Goal: Task Accomplishment & Management: Complete application form

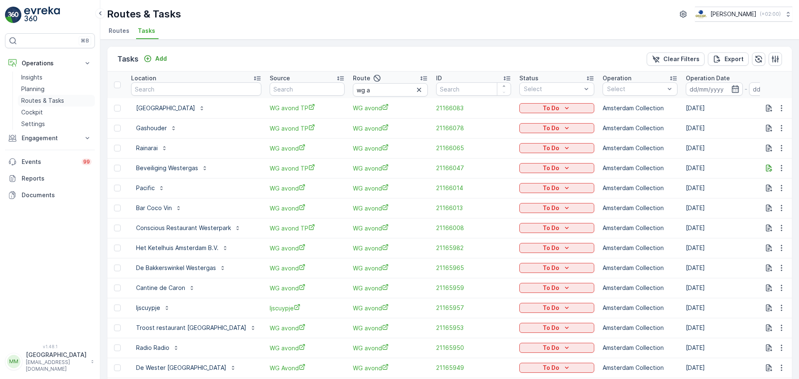
click at [65, 104] on link "Routes & Tasks" at bounding box center [56, 101] width 77 height 12
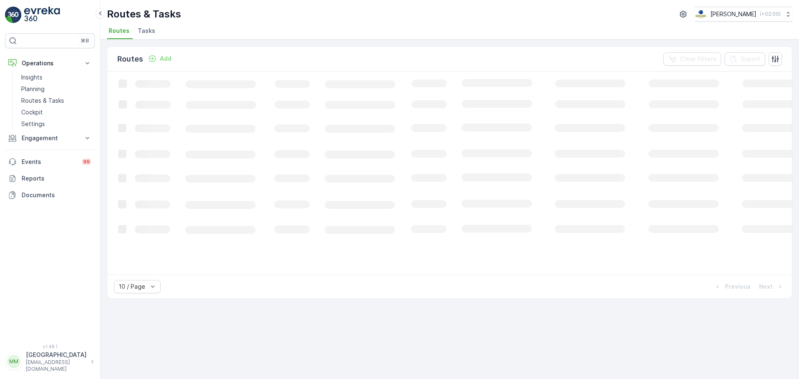
click at [136, 35] on li "Tasks" at bounding box center [147, 32] width 22 height 14
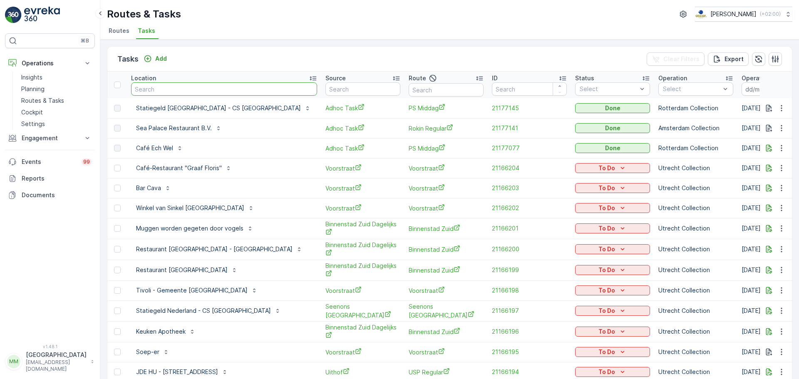
click at [189, 87] on input "text" at bounding box center [224, 88] width 186 height 13
type input "la dillet"
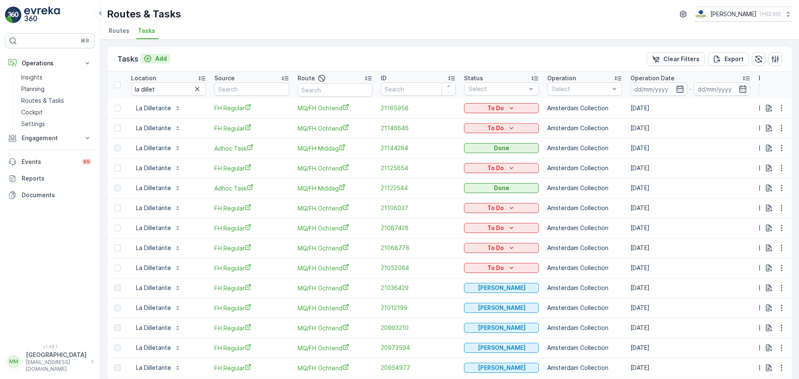
click at [159, 59] on p "Add" at bounding box center [161, 58] width 12 height 8
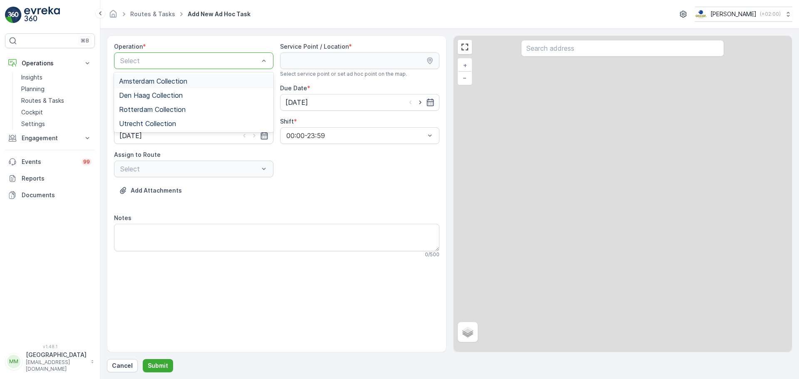
drag, startPoint x: 176, startPoint y: 62, endPoint x: 167, endPoint y: 79, distance: 18.6
click at [176, 62] on div at bounding box center [189, 60] width 140 height 7
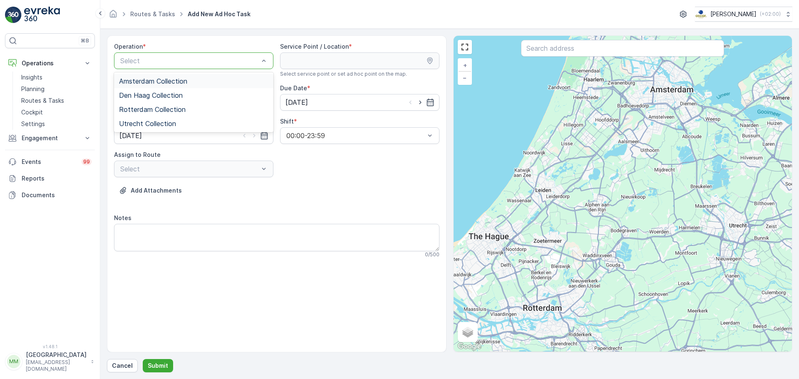
click at [171, 80] on span "Amsterdam Collection" at bounding box center [153, 80] width 68 height 7
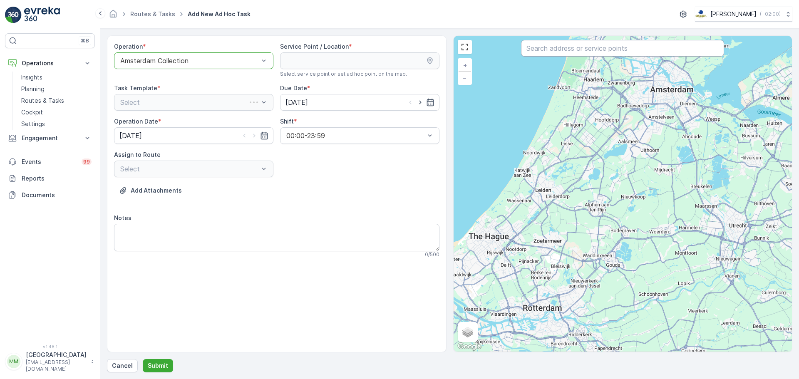
click at [551, 47] on input "text" at bounding box center [622, 48] width 203 height 17
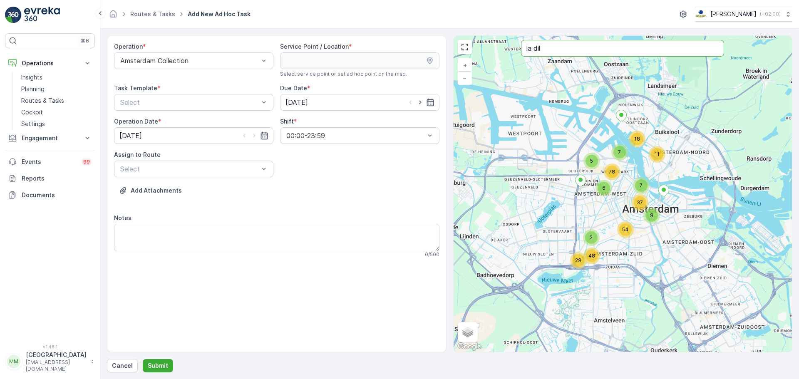
type input "la dil"
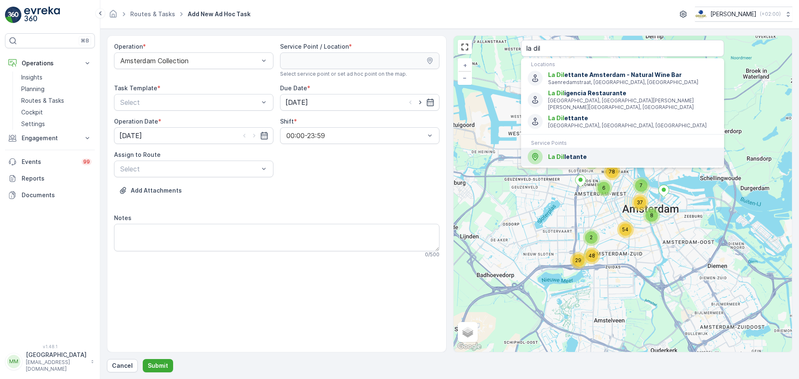
click at [581, 155] on div "La Dil letante" at bounding box center [622, 156] width 190 height 15
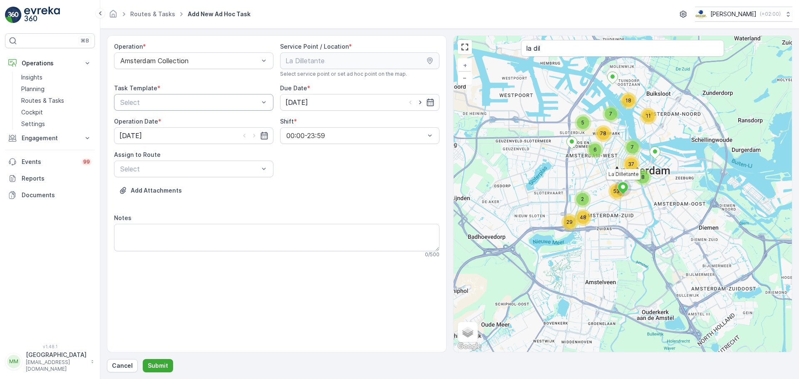
click at [210, 102] on div at bounding box center [189, 102] width 140 height 7
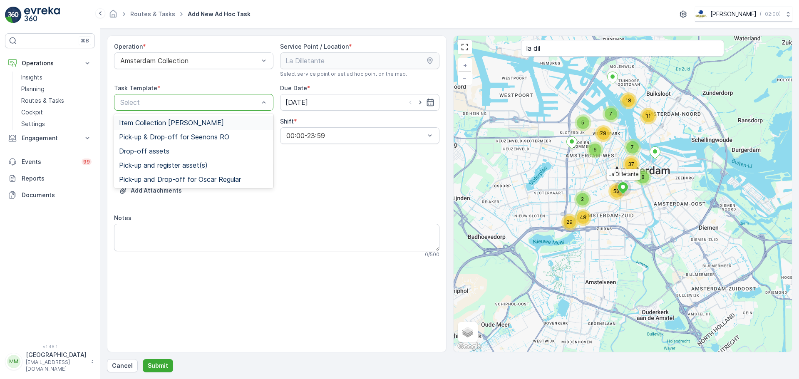
click at [202, 117] on div "Item Collection [PERSON_NAME]" at bounding box center [193, 123] width 159 height 14
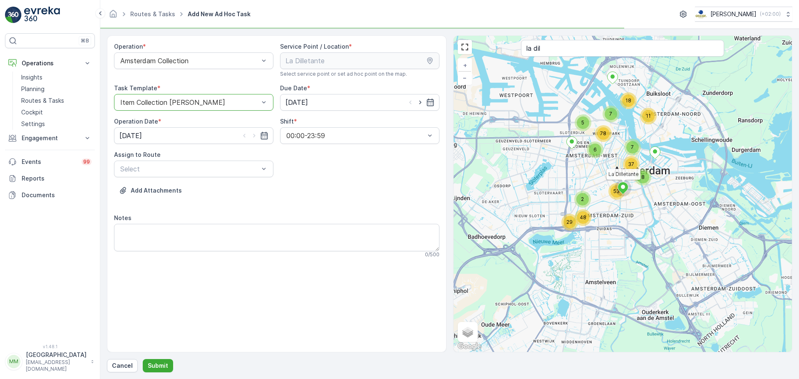
click at [154, 177] on div "Operation * Amsterdam Collection Service Point / Location * Select service poin…" at bounding box center [276, 153] width 325 height 222
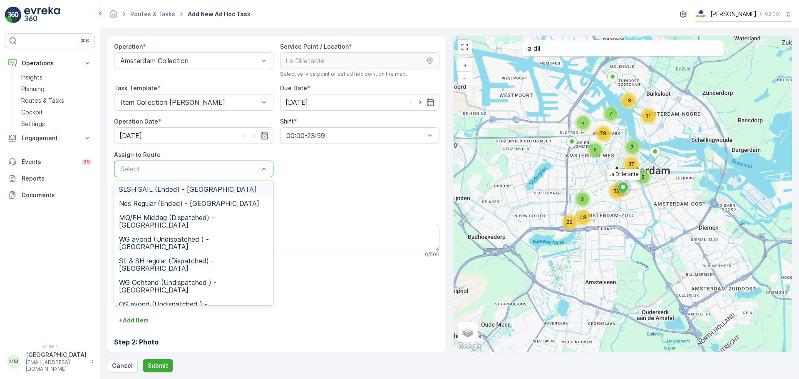
click at [156, 171] on div at bounding box center [189, 168] width 140 height 7
click at [151, 322] on span "MQ/FH Ochtend (Offline) - [GEOGRAPHIC_DATA]" at bounding box center [193, 329] width 149 height 15
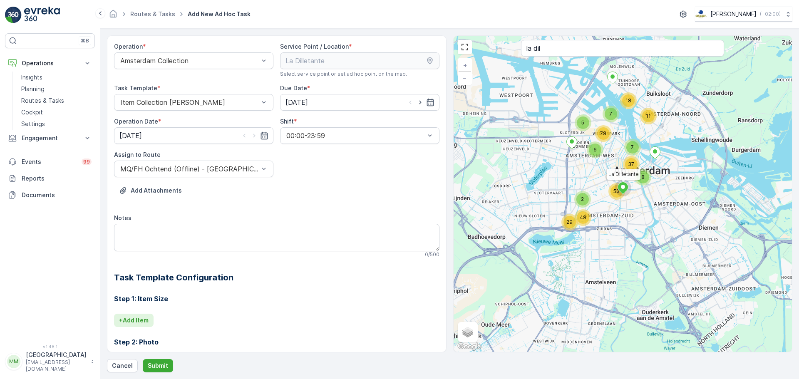
click at [136, 323] on p "+ Add Item" at bounding box center [134, 320] width 30 height 8
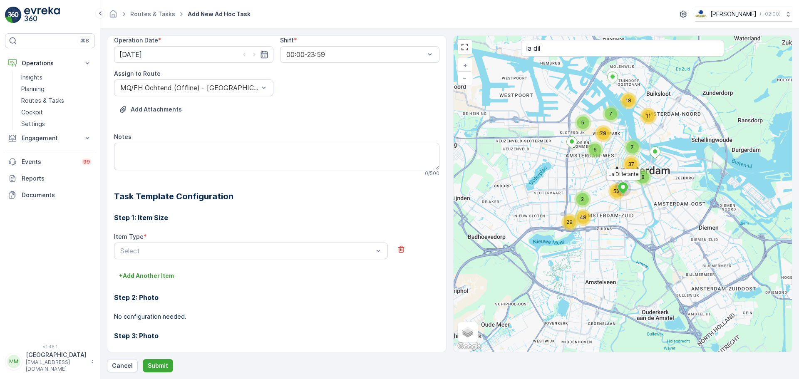
scroll to position [83, 0]
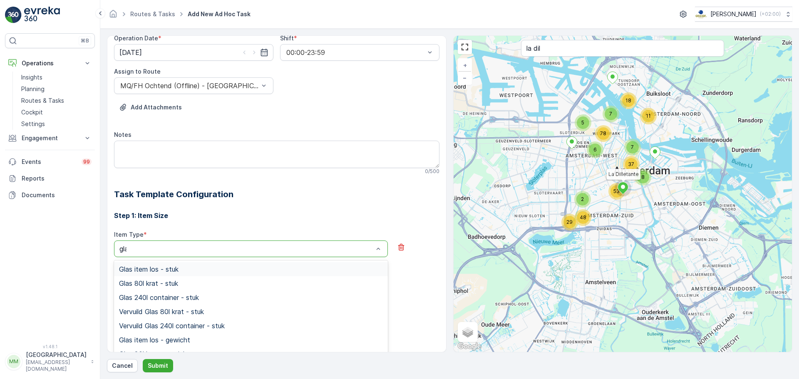
type input "glas"
click at [148, 284] on span "Glas 80l krat - stuk" at bounding box center [148, 283] width 59 height 7
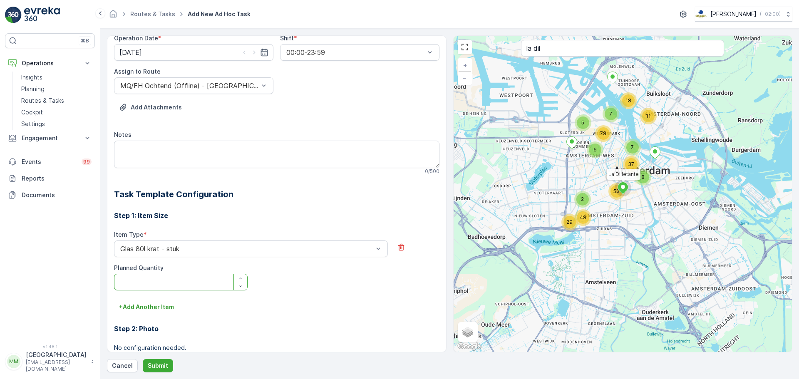
click at [144, 283] on Quantity "Planned Quantity" at bounding box center [181, 282] width 134 height 17
type Quantity "3"
click at [148, 310] on p "+ Add Another Item" at bounding box center [146, 307] width 55 height 8
click at [144, 316] on div at bounding box center [246, 318] width 255 height 7
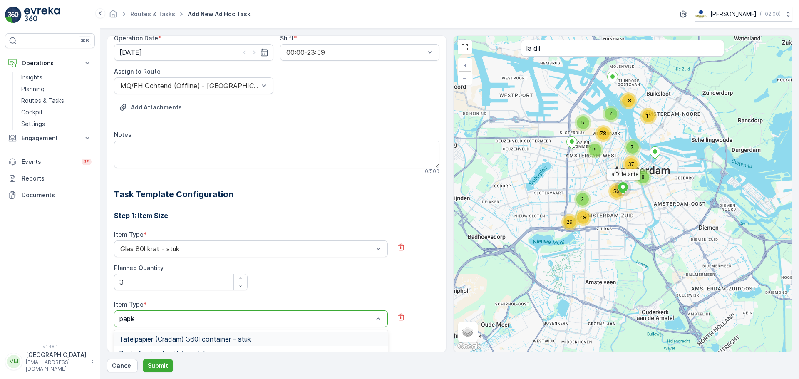
type input "papier"
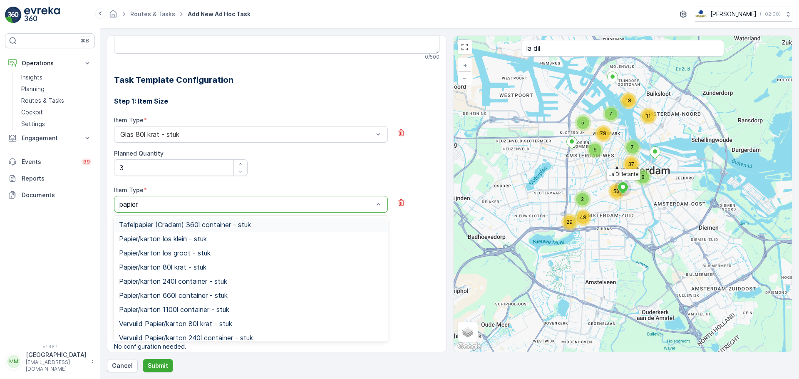
scroll to position [216, 0]
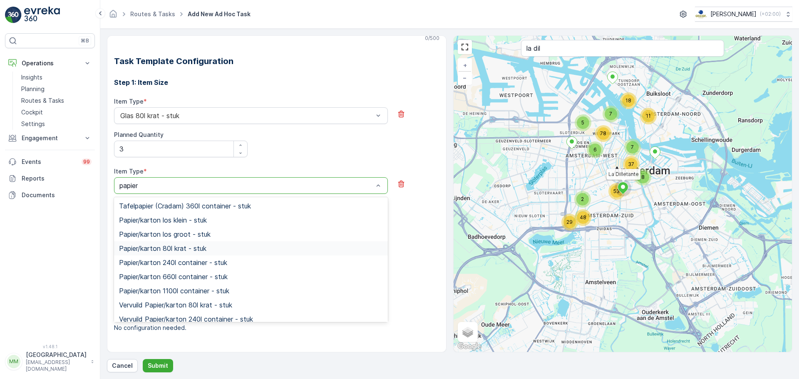
click at [205, 250] on span "Papier/karton 80l krat - stuk" at bounding box center [162, 248] width 87 height 7
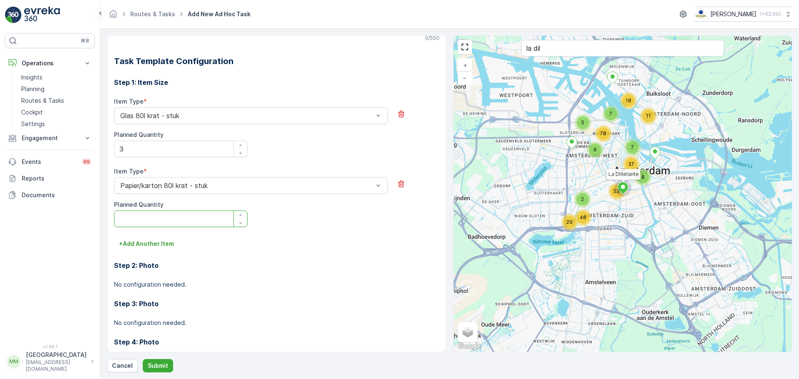
click at [168, 226] on Quantity "Planned Quantity" at bounding box center [181, 218] width 134 height 17
type Quantity "3"
click at [161, 247] on p "+ Add Another Item" at bounding box center [146, 244] width 55 height 8
click at [155, 361] on button "Submit" at bounding box center [158, 365] width 30 height 13
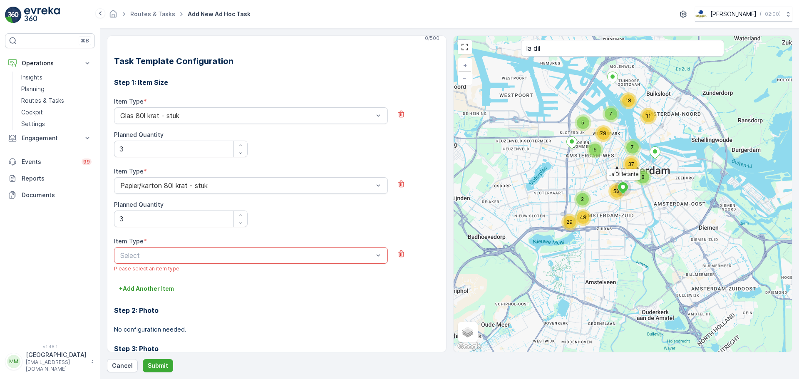
drag, startPoint x: 400, startPoint y: 255, endPoint x: 384, endPoint y: 265, distance: 19.5
click at [400, 255] on icon "button" at bounding box center [401, 253] width 6 height 7
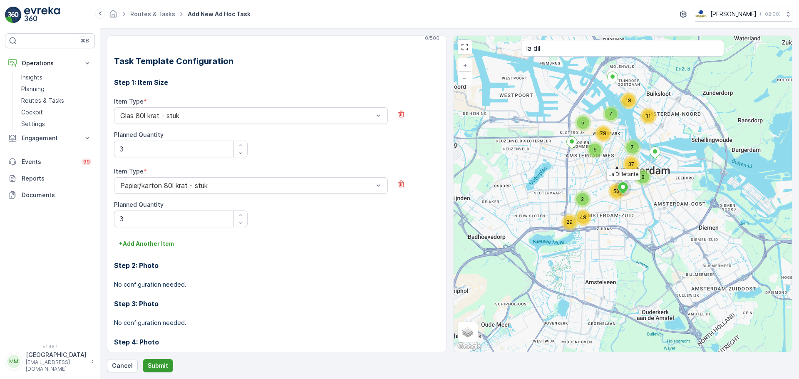
click at [155, 360] on button "Submit" at bounding box center [158, 365] width 30 height 13
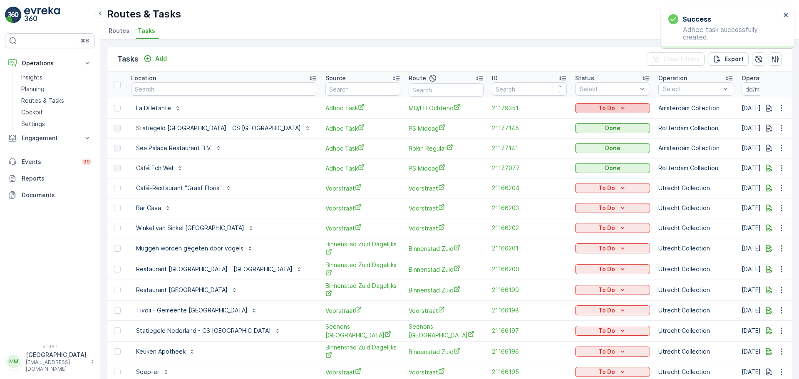
click at [578, 104] on div "To Do" at bounding box center [612, 108] width 68 height 8
click at [545, 146] on span "Done" at bounding box center [549, 144] width 15 height 8
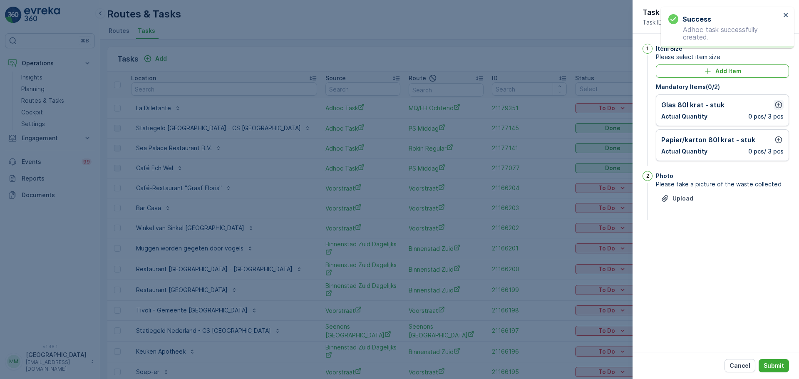
click at [779, 103] on icon "button" at bounding box center [778, 105] width 8 height 8
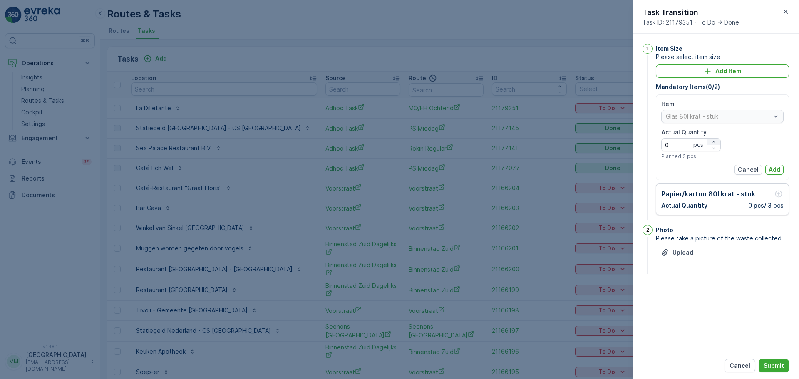
click at [713, 141] on icon "button" at bounding box center [713, 141] width 5 height 5
click at [713, 141] on icon "button" at bounding box center [713, 141] width 2 height 1
type Quantity "3"
click at [776, 170] on p "Add" at bounding box center [774, 170] width 12 height 8
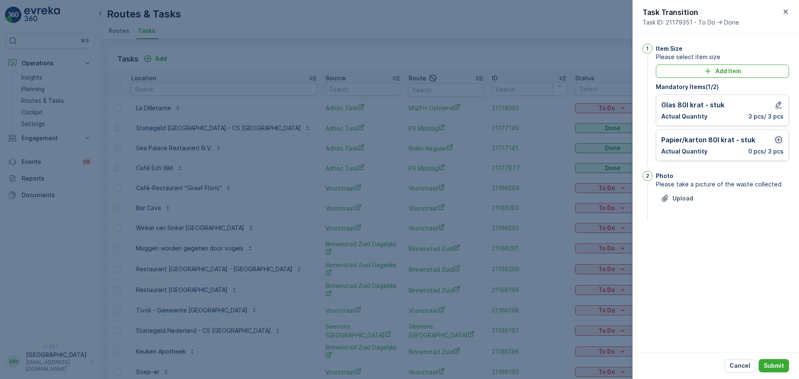
click at [782, 137] on icon "button" at bounding box center [778, 140] width 8 height 8
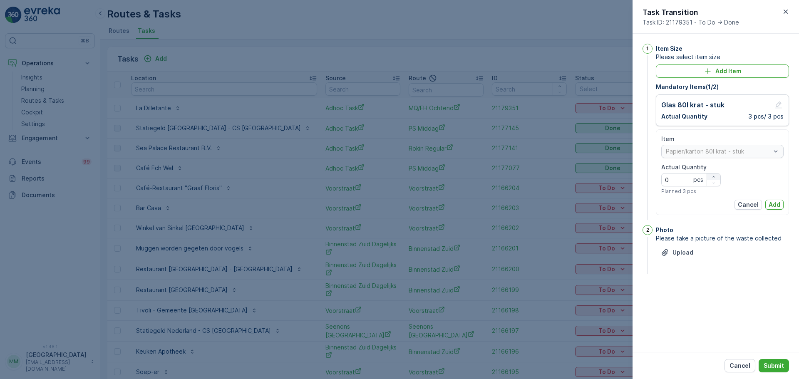
click at [713, 174] on icon "button" at bounding box center [713, 176] width 5 height 5
click at [713, 175] on icon "button" at bounding box center [713, 176] width 5 height 5
type Quantity "3"
click at [773, 205] on p "Add" at bounding box center [774, 204] width 12 height 8
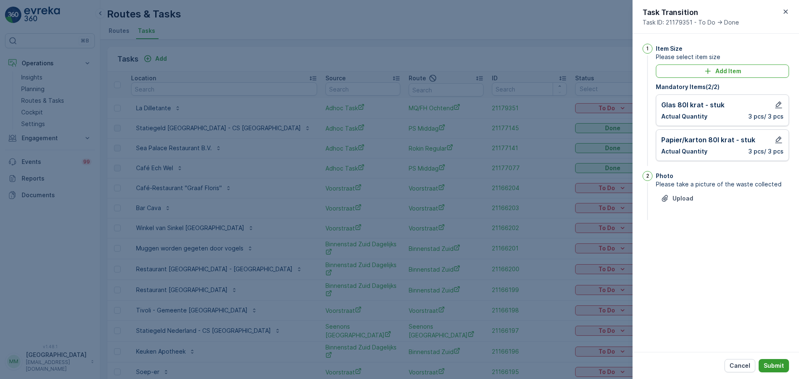
click at [776, 364] on p "Submit" at bounding box center [773, 365] width 20 height 8
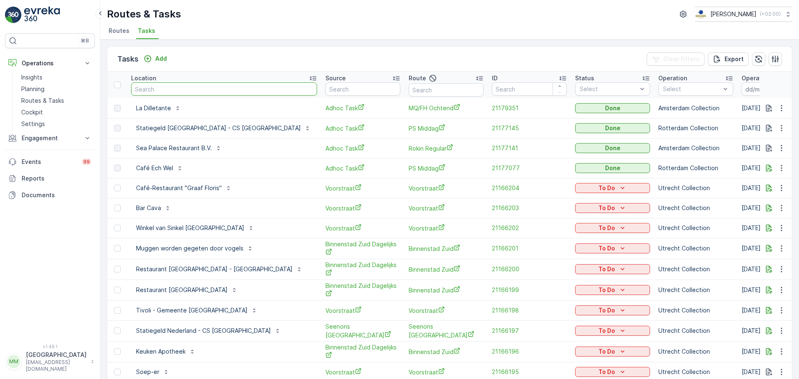
click at [187, 90] on input "text" at bounding box center [224, 88] width 186 height 13
type input "blauw"
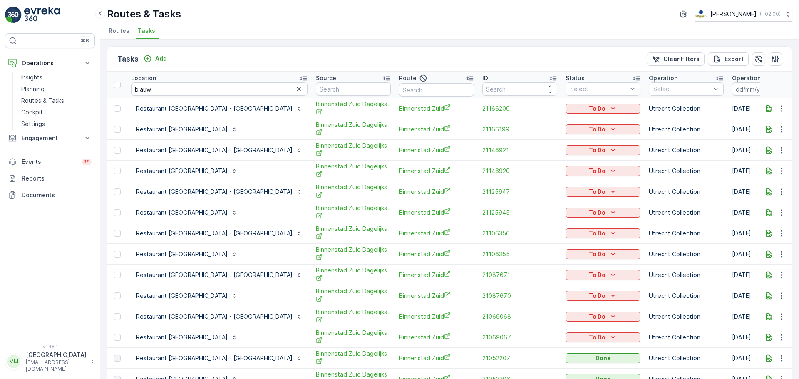
click at [732, 87] on input at bounding box center [760, 88] width 57 height 13
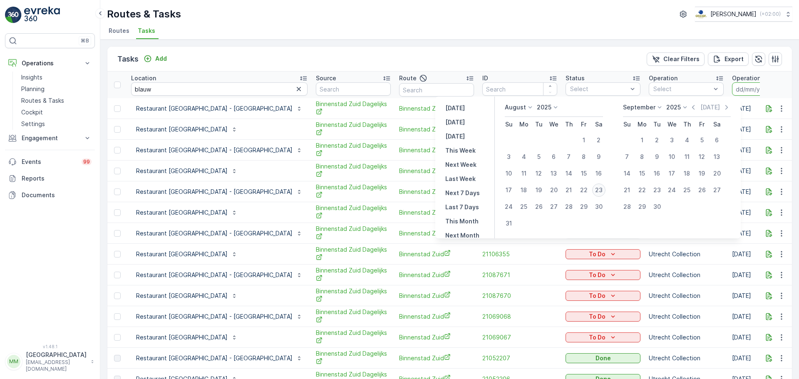
click at [603, 192] on div "23" at bounding box center [598, 189] width 13 height 13
type input "[DATE]"
click at [603, 192] on div "23" at bounding box center [598, 189] width 13 height 13
type input "[DATE]"
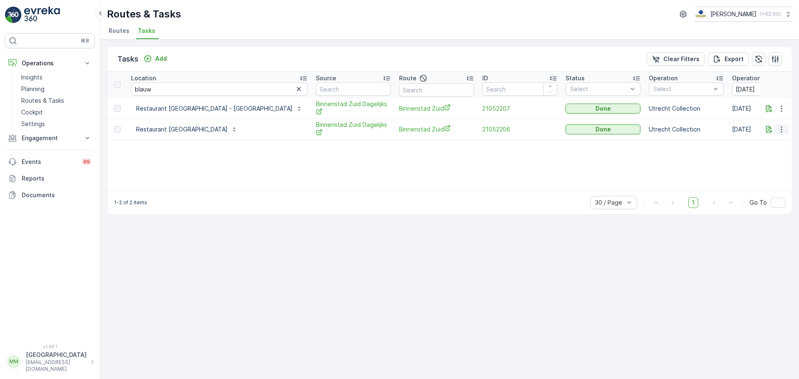
click at [785, 129] on icon "button" at bounding box center [781, 129] width 8 height 8
click at [768, 144] on span "See More Details" at bounding box center [771, 142] width 48 height 8
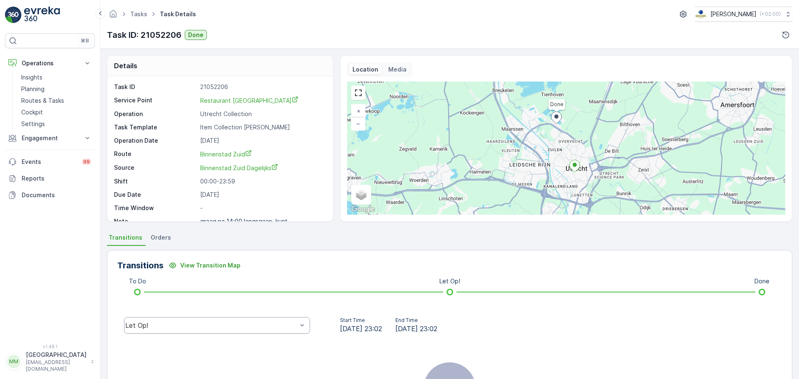
click at [208, 327] on div "Let Op!" at bounding box center [211, 325] width 172 height 7
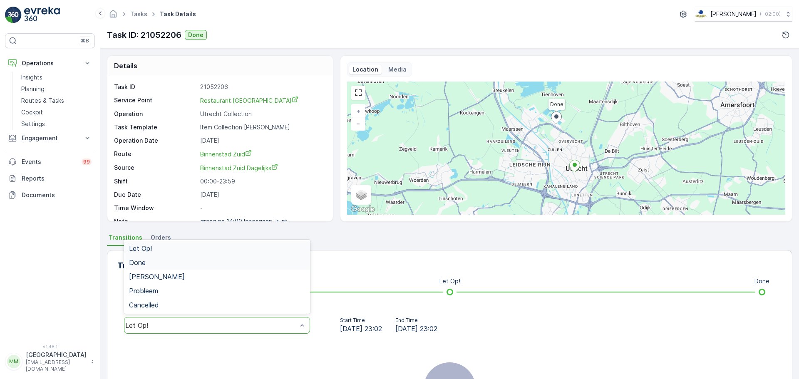
click at [144, 259] on span "Done" at bounding box center [137, 262] width 17 height 7
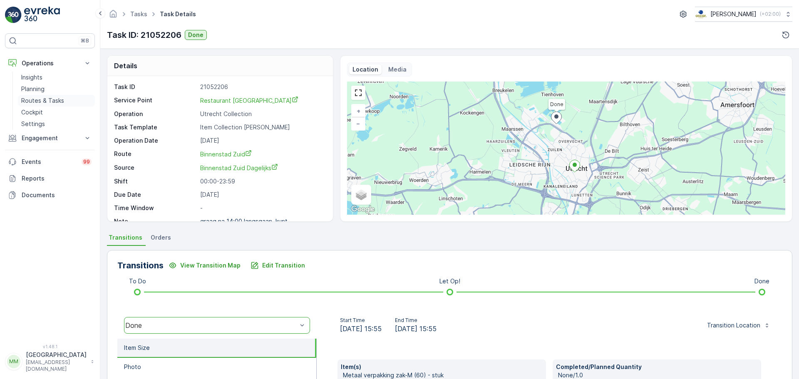
click at [45, 98] on p "Routes & Tasks" at bounding box center [42, 101] width 43 height 8
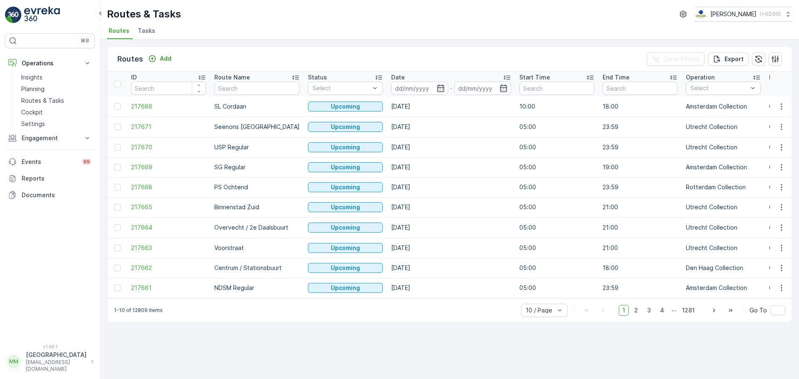
click at [144, 31] on span "Tasks" at bounding box center [146, 31] width 17 height 8
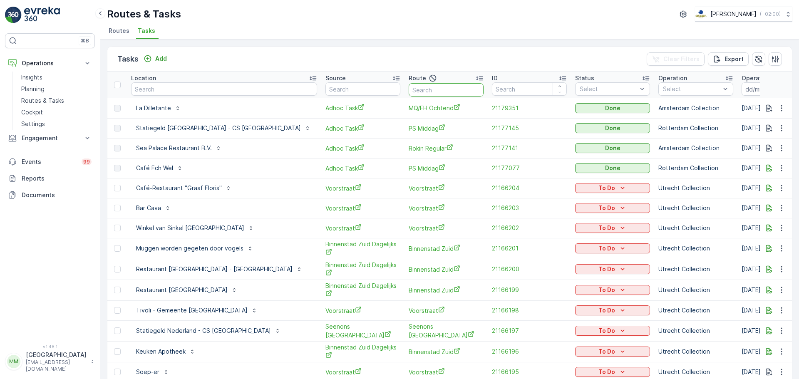
click at [408, 89] on input "text" at bounding box center [445, 89] width 75 height 13
type input "ndsm"
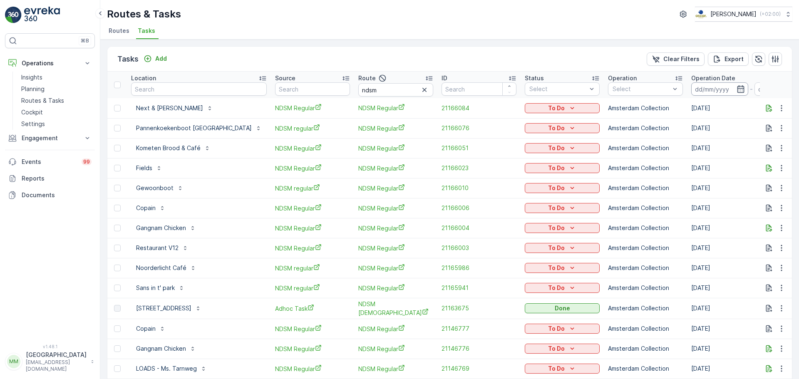
click at [699, 85] on input at bounding box center [719, 88] width 57 height 13
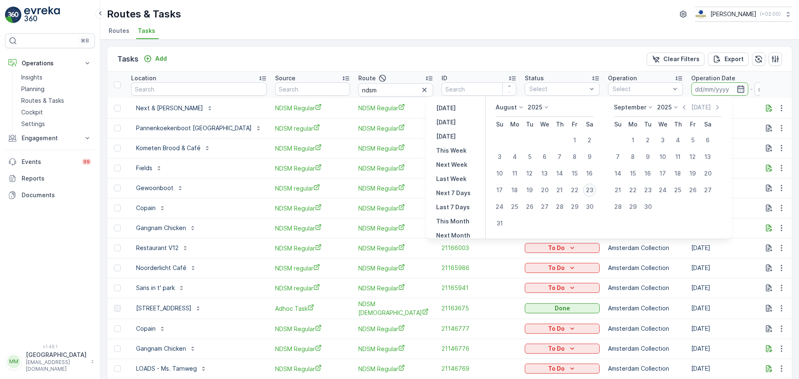
click at [591, 192] on div "23" at bounding box center [589, 189] width 13 height 13
type input "[DATE]"
click at [592, 191] on div "23" at bounding box center [589, 189] width 13 height 13
type input "[DATE]"
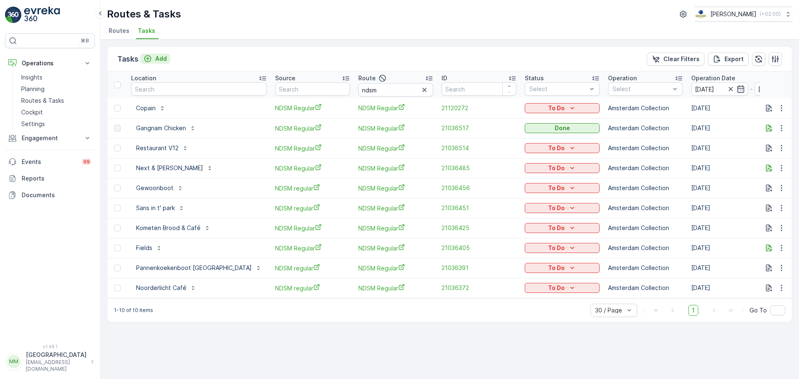
click at [164, 60] on p "Add" at bounding box center [161, 58] width 12 height 8
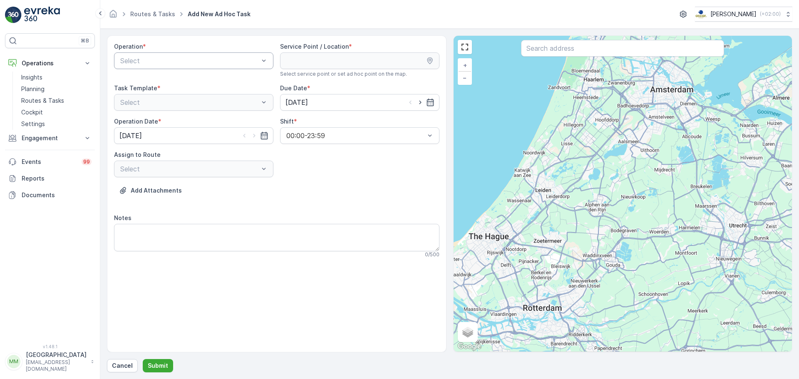
click at [153, 59] on div at bounding box center [189, 60] width 140 height 7
click at [153, 77] on span "Amsterdam Collection" at bounding box center [153, 80] width 68 height 7
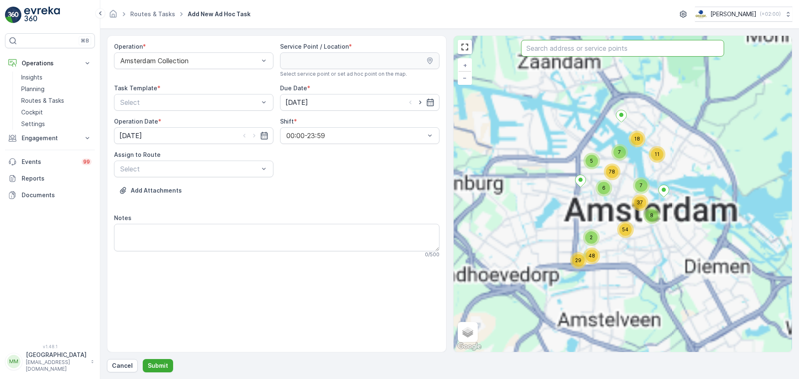
click at [549, 49] on input "text" at bounding box center [622, 48] width 203 height 17
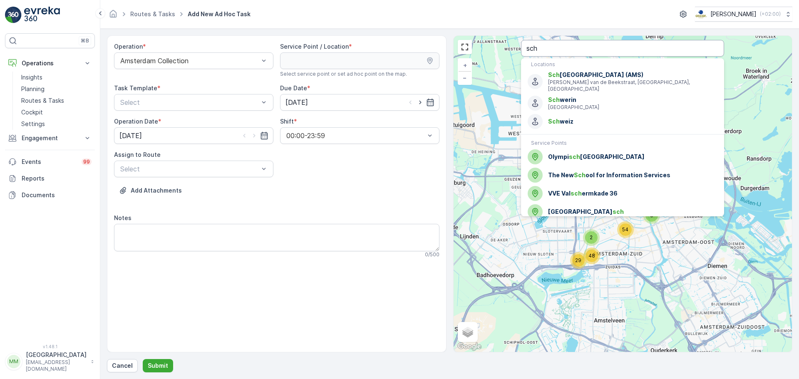
click at [556, 52] on input "sch" at bounding box center [622, 48] width 203 height 17
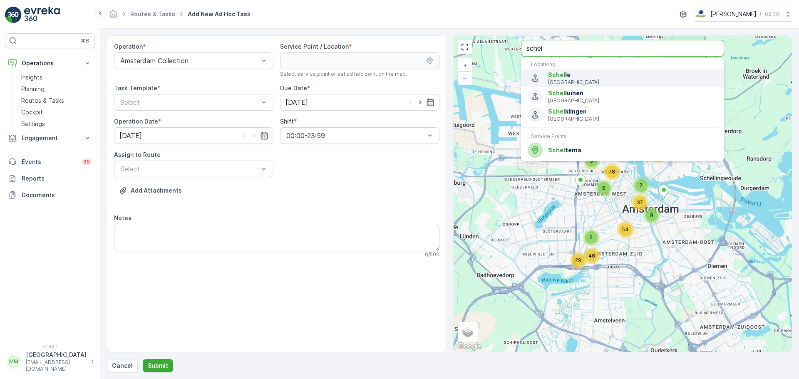
type input "schel"
click at [577, 147] on span "Schel tema" at bounding box center [632, 150] width 169 height 8
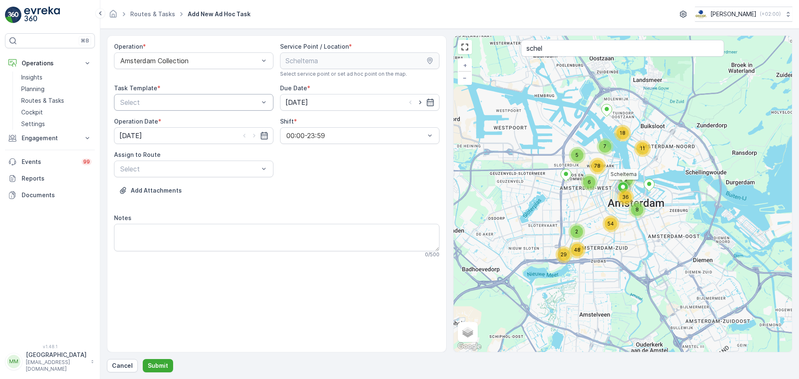
click at [197, 102] on div at bounding box center [189, 102] width 140 height 7
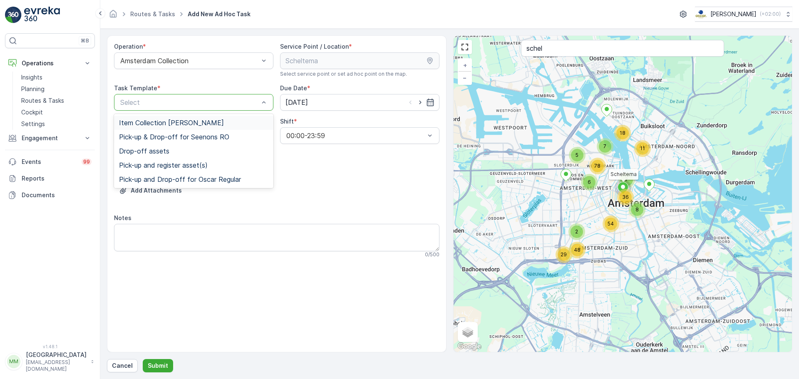
click at [180, 125] on span "Item Collection [PERSON_NAME]" at bounding box center [171, 122] width 105 height 7
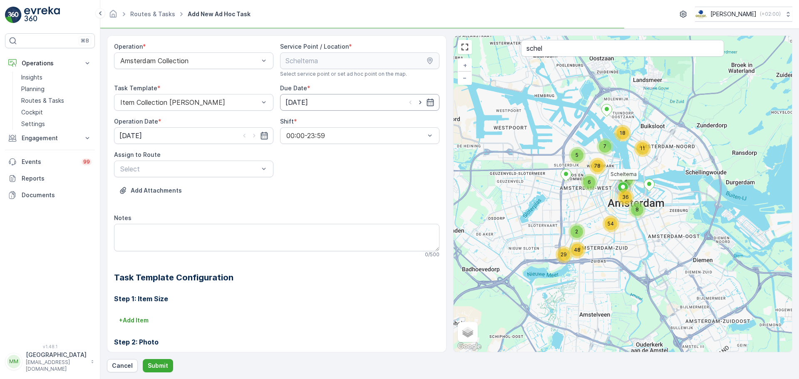
click at [379, 105] on input "[DATE]" at bounding box center [359, 102] width 159 height 17
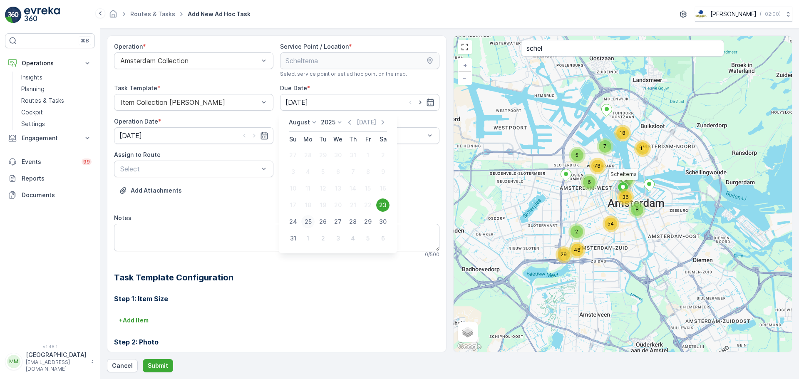
click at [305, 224] on div "25" at bounding box center [307, 221] width 13 height 13
type input "[DATE]"
click at [254, 137] on icon "button" at bounding box center [254, 135] width 8 height 8
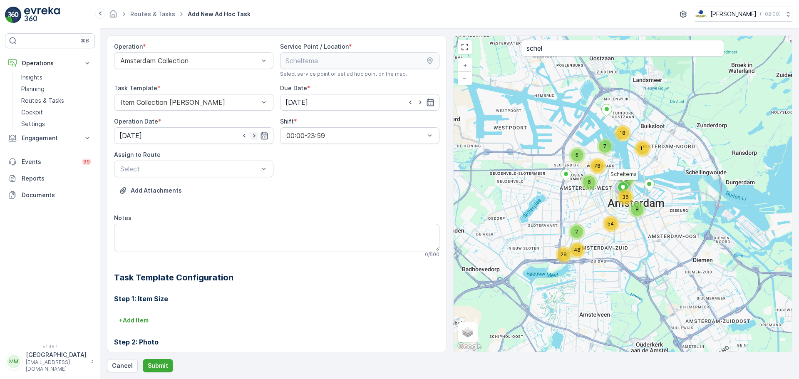
click at [254, 137] on icon "button" at bounding box center [254, 135] width 8 height 8
type input "[DATE]"
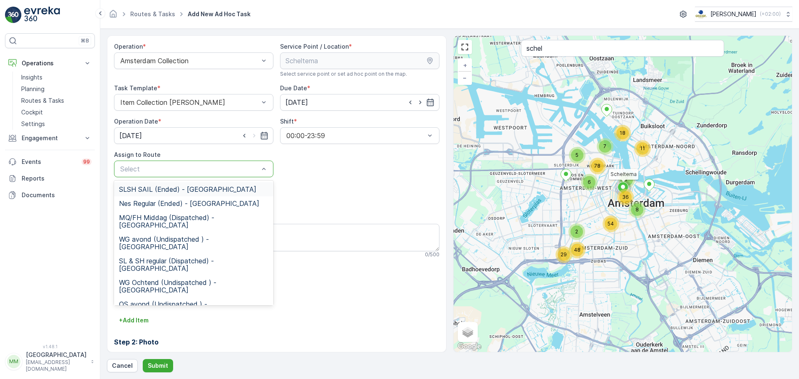
click at [232, 161] on div "Select" at bounding box center [193, 169] width 159 height 17
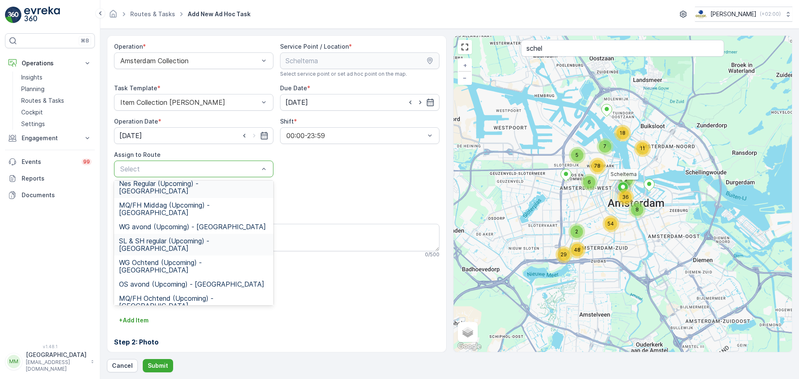
scroll to position [83, 0]
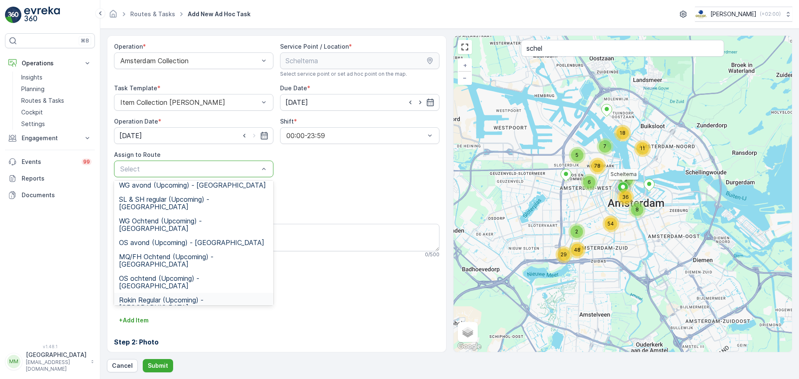
click at [171, 296] on span "Rokin Regular (Upcoming) - [GEOGRAPHIC_DATA]" at bounding box center [193, 303] width 149 height 15
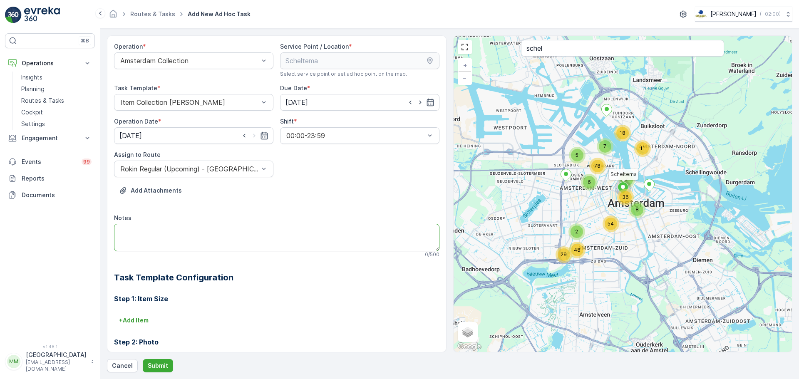
click at [165, 235] on textarea "Notes" at bounding box center [276, 237] width 325 height 27
click at [119, 233] on textarea "graag brengen: PD 240L zakken 2rollen 2x swill 23L emmer (met zakje)" at bounding box center [276, 237] width 325 height 27
click at [119, 242] on textarea "graag brengen: - PD 240L zakken 2rollen 2x swill 23L emmer (met zakje)" at bounding box center [276, 237] width 325 height 27
click at [219, 242] on textarea "graag brengen: - PD 240L zakken 2rollen - 2x swill 23L emmer (met zakje)" at bounding box center [276, 237] width 325 height 27
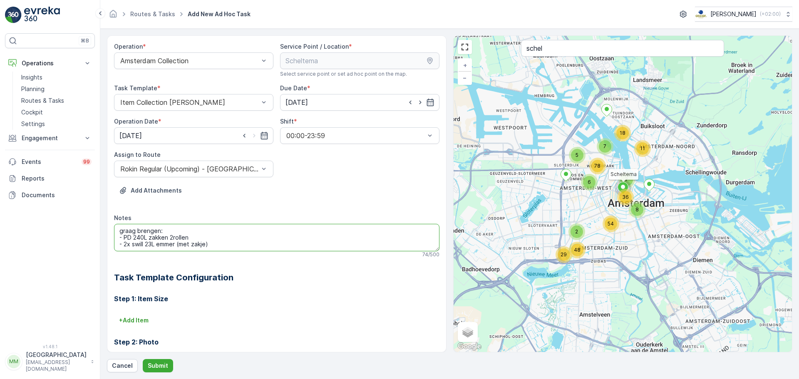
click at [206, 242] on textarea "graag brengen: - PD 240L zakken 2rollen - 2x swill 23L emmer (met zakje)" at bounding box center [276, 237] width 325 height 27
drag, startPoint x: 222, startPoint y: 242, endPoint x: 179, endPoint y: 243, distance: 42.8
click at [179, 243] on textarea "graag brengen: - PD 240L zakken 2rollen - 2x swill 23L emmer (met zakjes)" at bounding box center [276, 237] width 325 height 27
type textarea "graag brengen: - PD 240L zakken 2rollen - 2x swill 23L emmer - rolletje swill z…"
click at [161, 362] on p "Submit" at bounding box center [158, 365] width 20 height 8
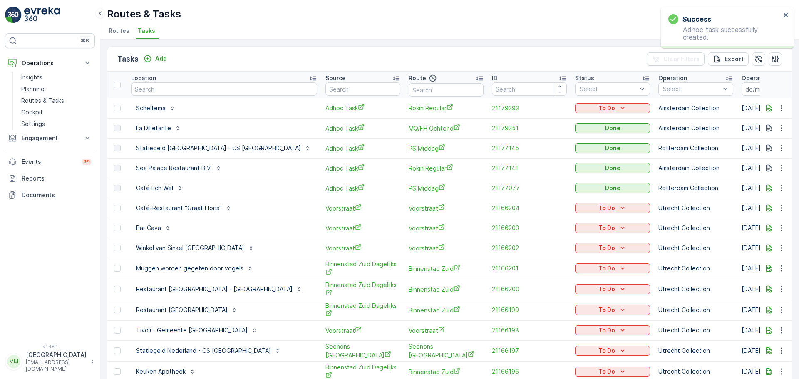
click at [571, 114] on td "To Do" at bounding box center [612, 108] width 83 height 20
click at [575, 113] on button "To Do" at bounding box center [612, 108] width 75 height 10
click at [555, 120] on span "Let Op!" at bounding box center [552, 120] width 21 height 8
click at [169, 84] on input "text" at bounding box center [224, 88] width 186 height 13
type input "proost"
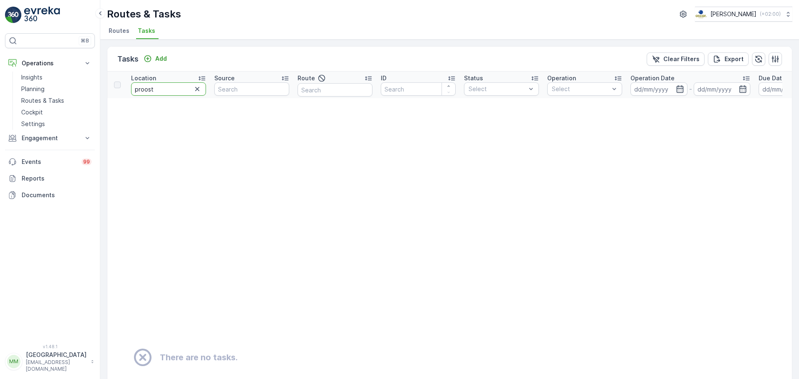
drag, startPoint x: 153, startPoint y: 90, endPoint x: 101, endPoint y: 87, distance: 52.1
click at [103, 86] on div "Tasks Add Clear Filters Export Location proost Source Route ID Status Select Op…" at bounding box center [449, 209] width 698 height 339
type input "brouwerij"
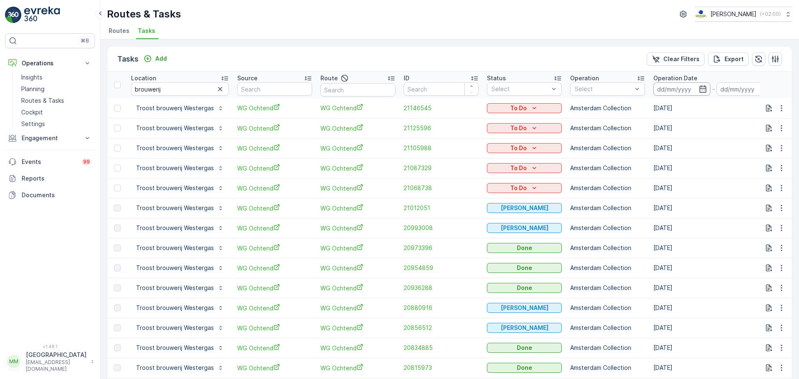
click at [670, 92] on input at bounding box center [681, 88] width 57 height 13
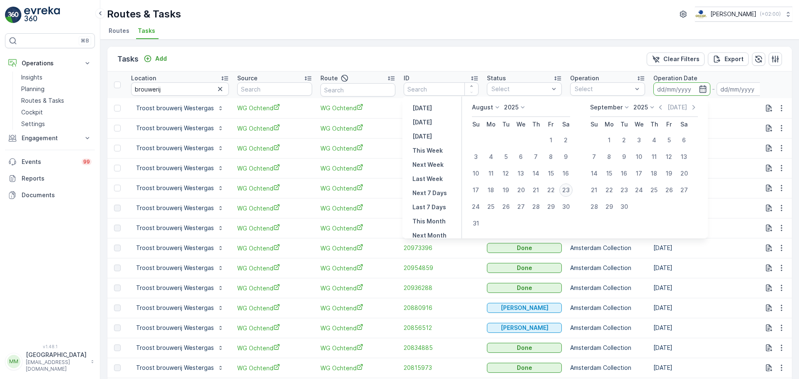
click at [572, 192] on div "23" at bounding box center [565, 189] width 13 height 13
type input "[DATE]"
click at [572, 192] on div "23" at bounding box center [565, 189] width 13 height 13
type input "[DATE]"
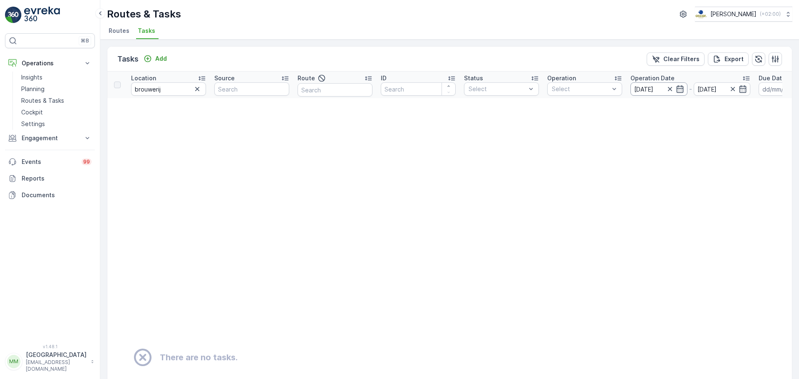
click at [654, 92] on input "[DATE]" at bounding box center [658, 88] width 57 height 13
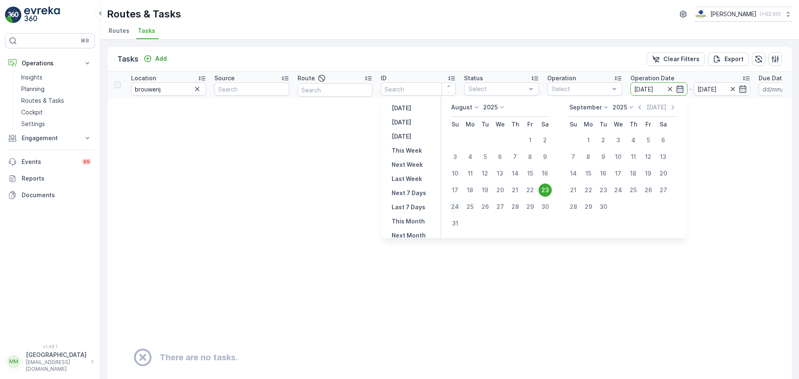
click at [459, 206] on div "24" at bounding box center [454, 206] width 13 height 13
type input "[DATE]"
click at [459, 206] on div "24" at bounding box center [454, 206] width 13 height 13
type input "[DATE]"
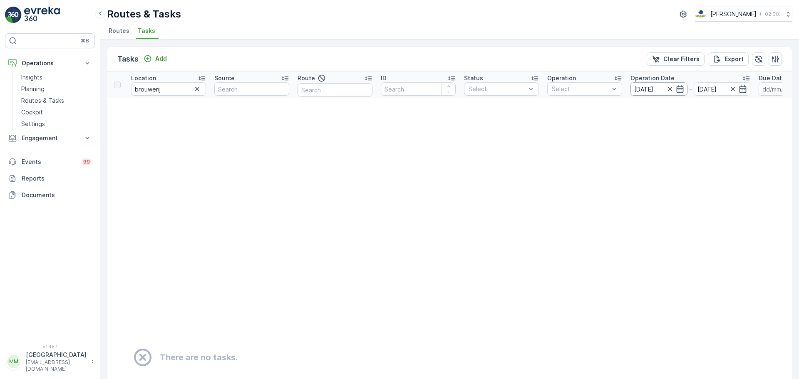
click at [653, 84] on input "[DATE]" at bounding box center [658, 88] width 57 height 13
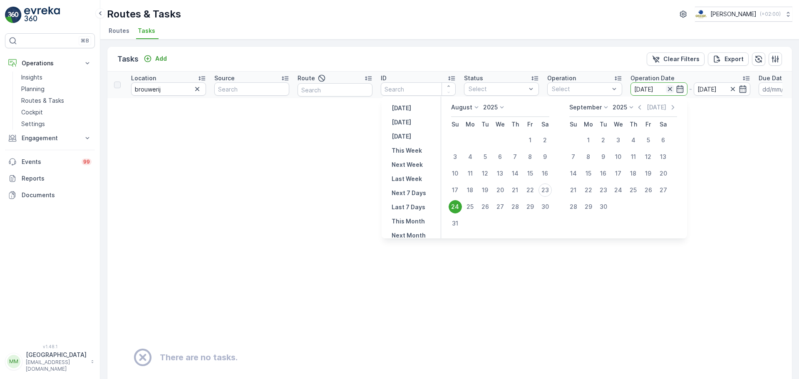
click at [671, 87] on icon "button" at bounding box center [670, 89] width 8 height 8
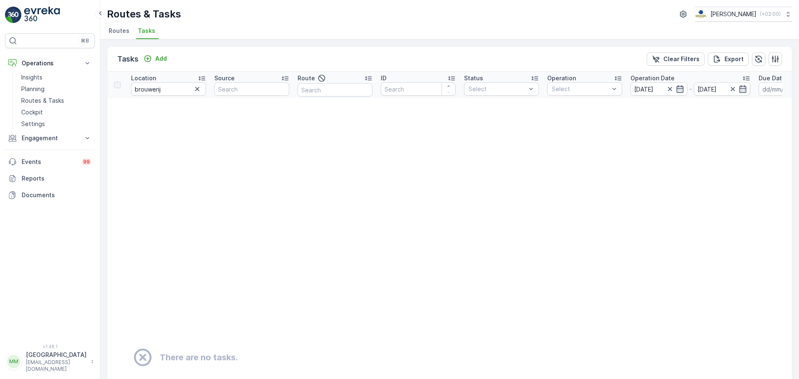
click at [742, 128] on td "There are no tasks." at bounding box center [536, 357] width 858 height 519
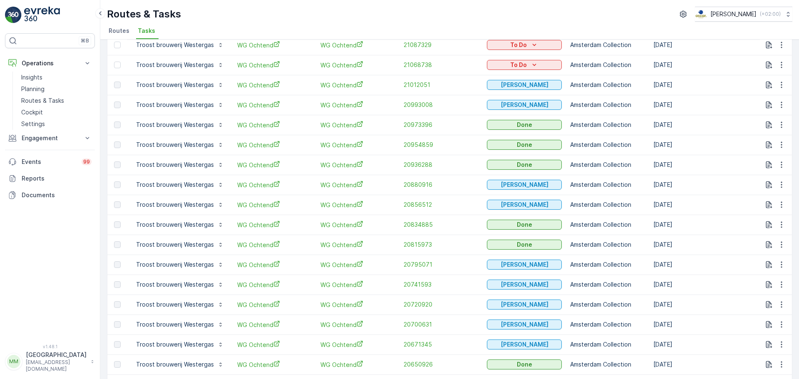
scroll to position [21, 0]
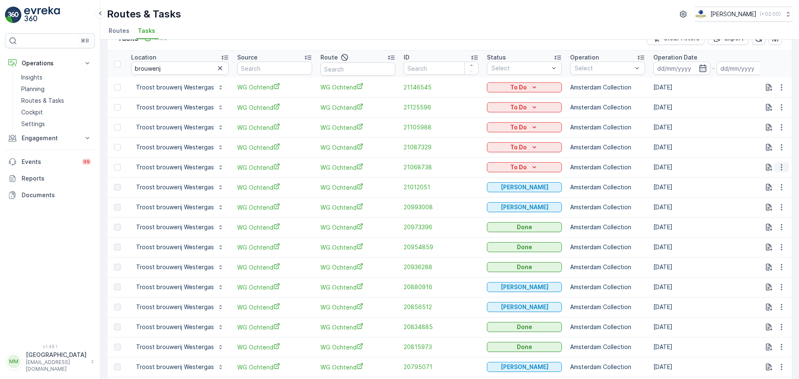
click at [778, 167] on icon "button" at bounding box center [781, 167] width 8 height 8
click at [416, 190] on span "21012051" at bounding box center [440, 187] width 75 height 8
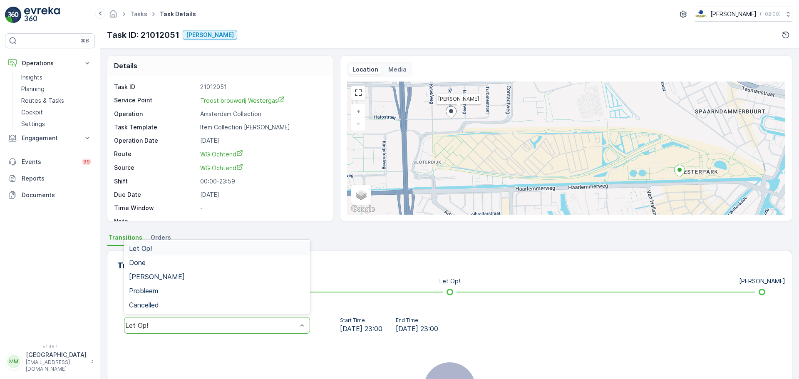
click at [151, 324] on div "Let Op!" at bounding box center [211, 325] width 172 height 7
click at [161, 265] on div "Done" at bounding box center [217, 262] width 176 height 7
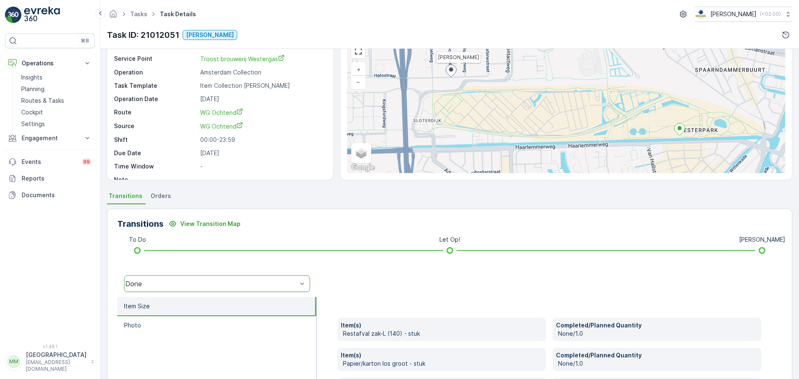
scroll to position [146, 0]
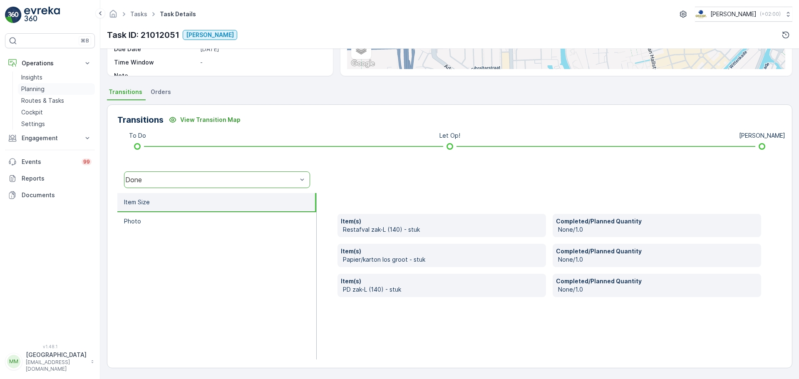
drag, startPoint x: 62, startPoint y: 102, endPoint x: 82, endPoint y: 93, distance: 21.8
click at [62, 102] on p "Routes & Tasks" at bounding box center [42, 101] width 43 height 8
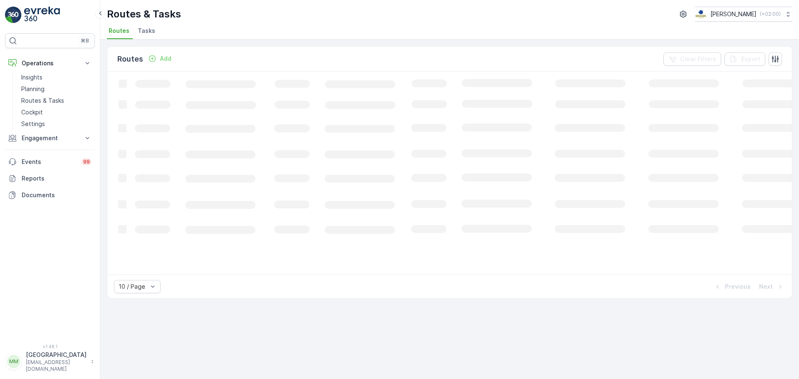
click at [153, 32] on li "Tasks" at bounding box center [147, 32] width 22 height 14
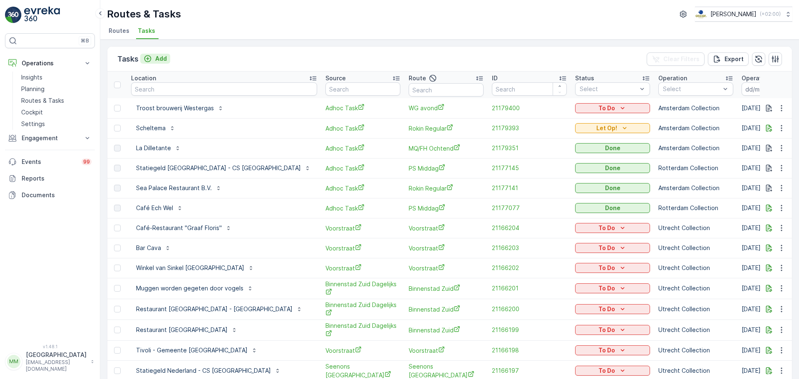
click at [158, 59] on p "Add" at bounding box center [161, 58] width 12 height 8
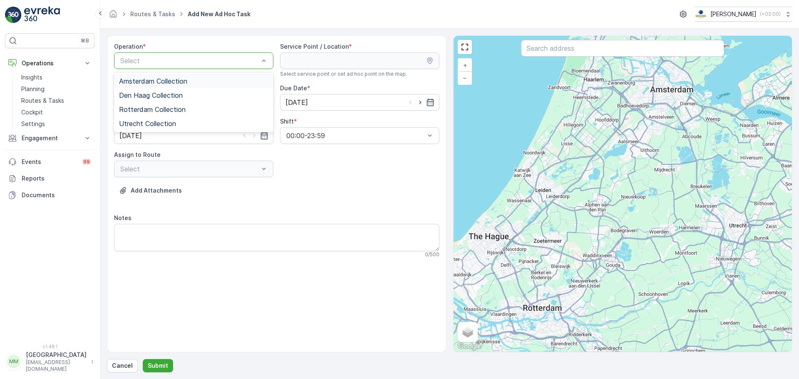
click at [160, 64] on div at bounding box center [189, 60] width 140 height 7
click at [147, 123] on span "Utrecht Collection" at bounding box center [147, 123] width 57 height 7
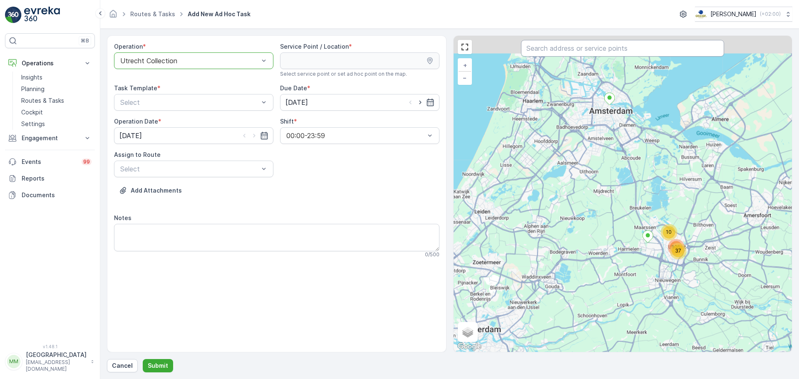
click at [541, 49] on input "text" at bounding box center [622, 48] width 203 height 17
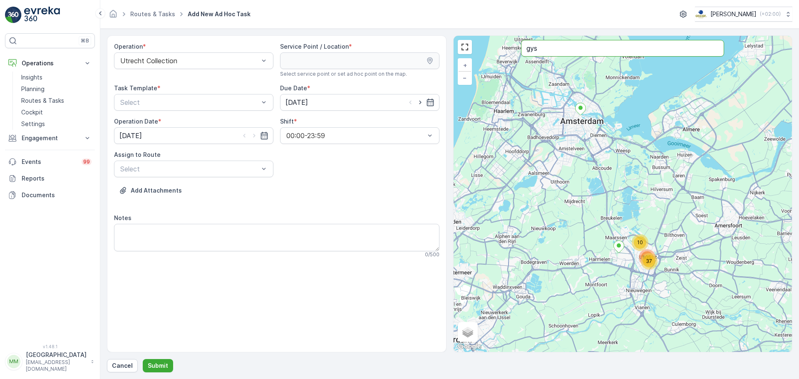
type input "gys"
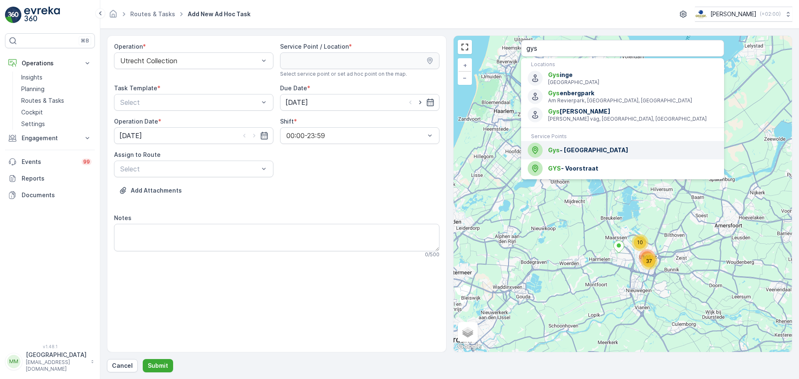
click at [582, 153] on span "Gys - [GEOGRAPHIC_DATA]" at bounding box center [632, 150] width 169 height 8
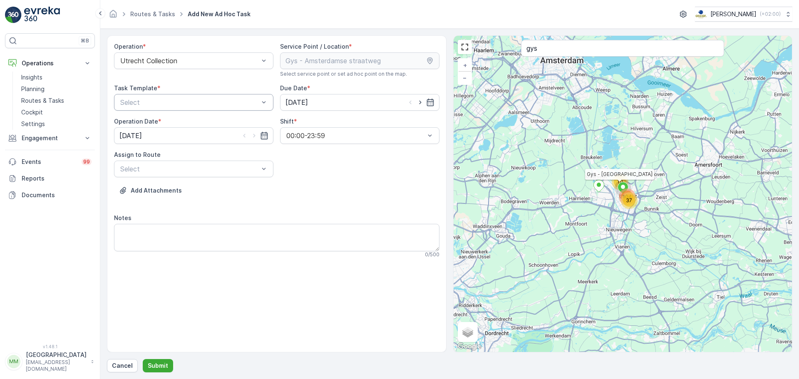
click at [160, 95] on div "Select" at bounding box center [193, 102] width 159 height 17
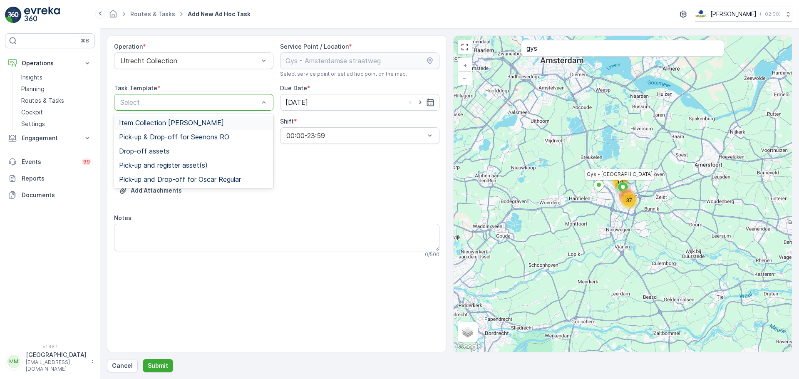
click at [161, 122] on span "Item Collection [PERSON_NAME]" at bounding box center [171, 122] width 105 height 7
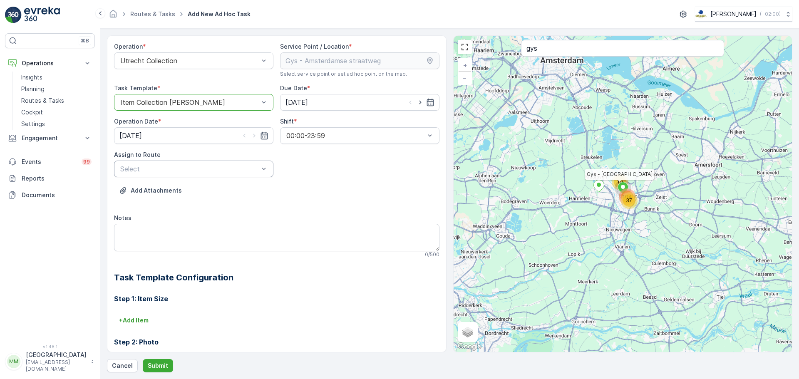
click at [152, 168] on div at bounding box center [189, 168] width 140 height 7
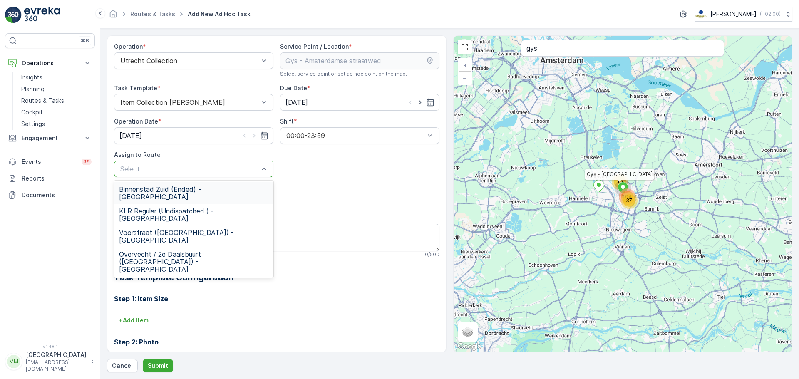
click at [156, 190] on span "Binnenstad Zuid (Ended) - [GEOGRAPHIC_DATA]" at bounding box center [193, 193] width 149 height 15
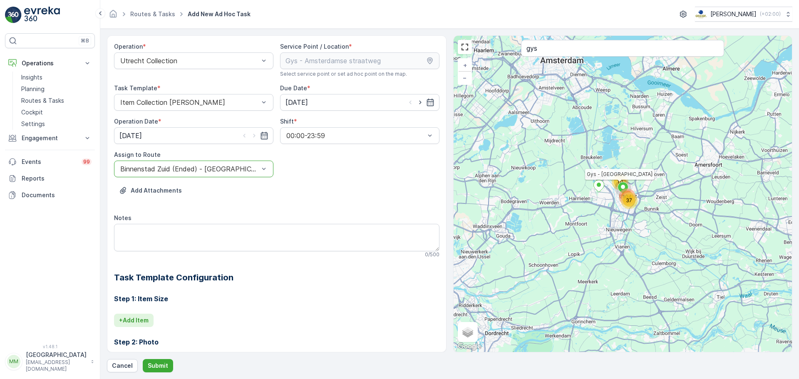
click at [139, 318] on p "+ Add Item" at bounding box center [134, 320] width 30 height 8
click at [134, 331] on div at bounding box center [246, 331] width 255 height 7
type input "pd"
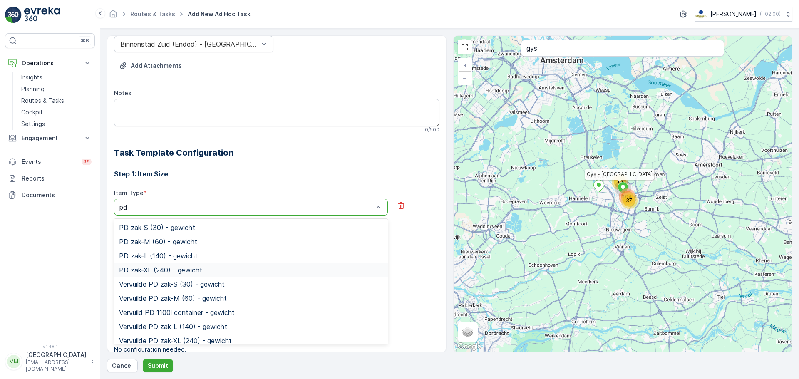
click at [186, 269] on span "PD zak-XL (240) - gewicht" at bounding box center [160, 269] width 83 height 7
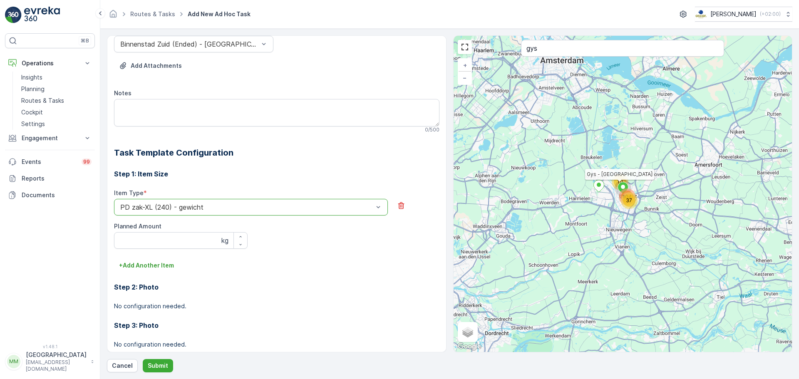
click at [188, 203] on div at bounding box center [246, 206] width 255 height 7
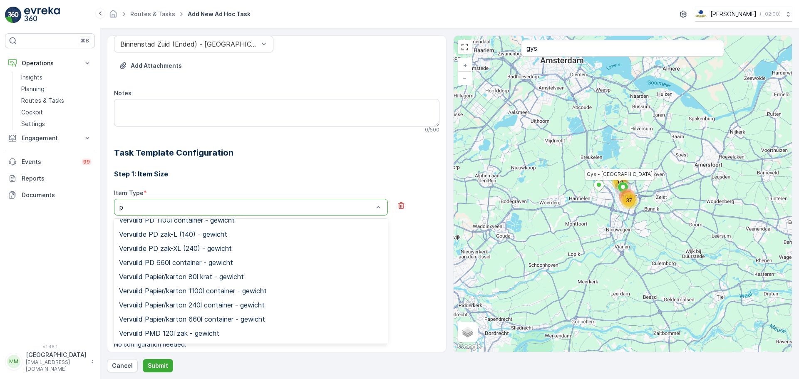
scroll to position [205, 0]
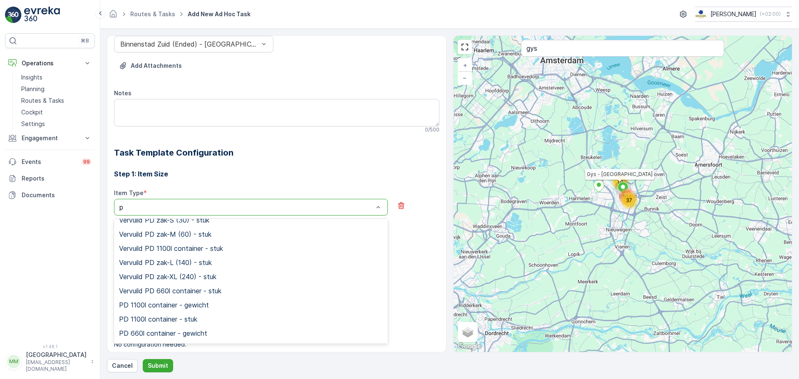
type input "pd"
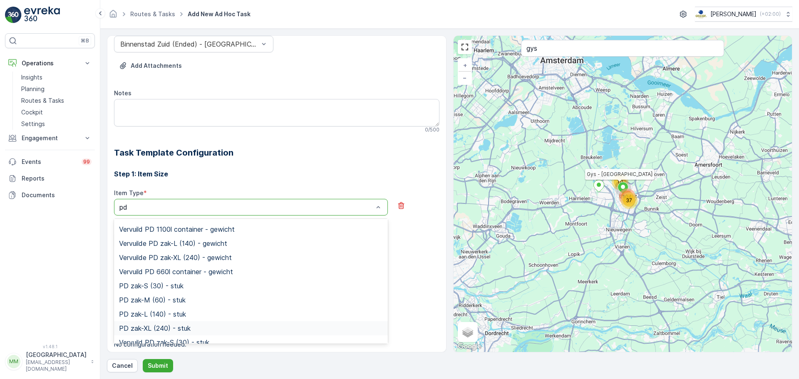
click at [168, 323] on div "PD zak-XL (240) - stuk" at bounding box center [251, 328] width 274 height 14
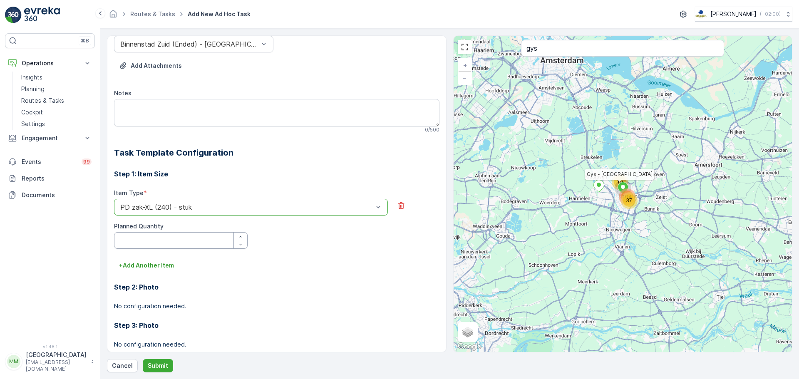
click at [157, 247] on Quantity "Planned Quantity" at bounding box center [181, 240] width 134 height 17
type Quantity "1"
click at [151, 265] on p "+ Add Another Item" at bounding box center [146, 265] width 55 height 8
click at [148, 269] on div "Select" at bounding box center [251, 277] width 274 height 17
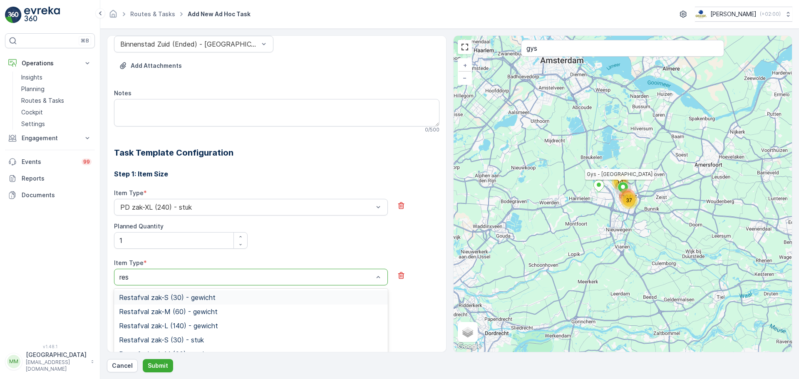
type input "rest"
click at [219, 342] on div "Restafval 240l container - stuk" at bounding box center [251, 342] width 264 height 7
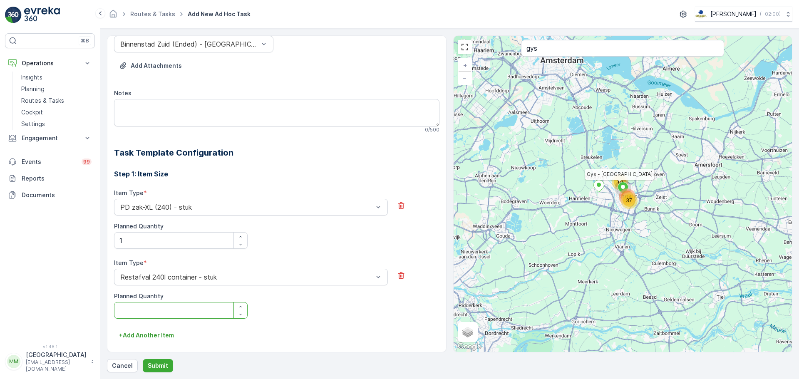
click at [165, 305] on Quantity "Planned Quantity" at bounding box center [181, 310] width 134 height 17
type Quantity "1"
click at [154, 359] on button "Submit" at bounding box center [158, 365] width 30 height 13
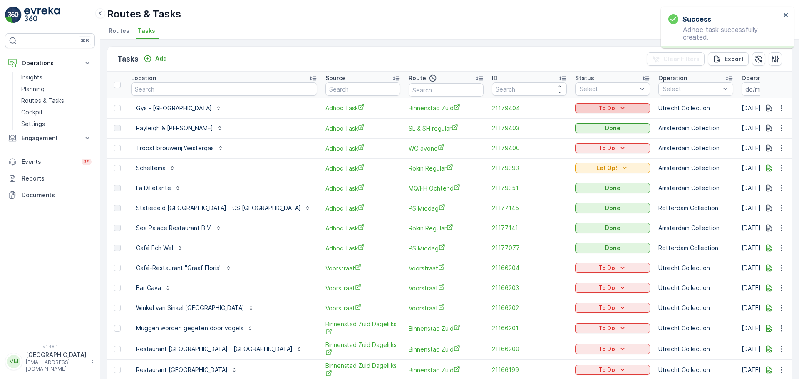
drag, startPoint x: 559, startPoint y: 124, endPoint x: 572, endPoint y: 107, distance: 21.4
click at [598, 107] on p "To Do" at bounding box center [606, 108] width 17 height 8
click at [548, 123] on span "Done" at bounding box center [549, 120] width 15 height 8
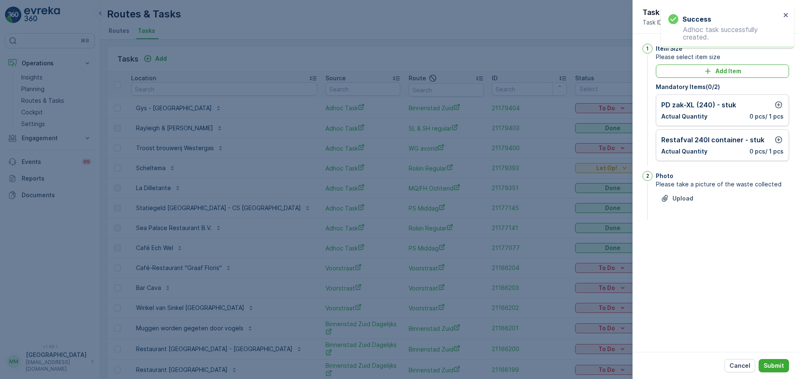
click at [783, 99] on div "PD zak-XL (240) - stuk Actual Quantity 0 pcs / 1 pcs" at bounding box center [722, 110] width 133 height 32
click at [779, 103] on icon "button" at bounding box center [778, 105] width 8 height 8
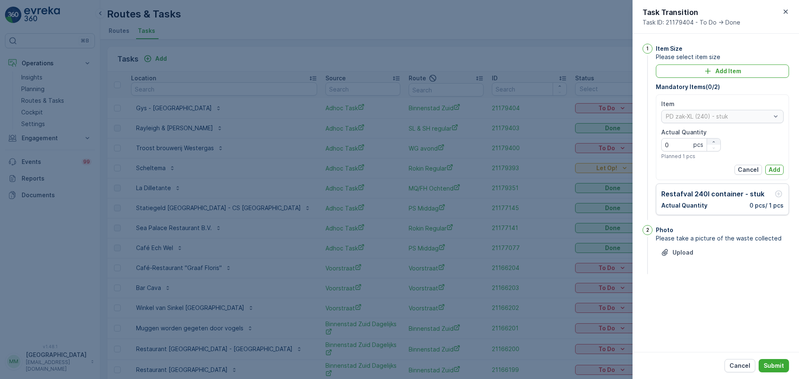
click at [711, 142] on icon "button" at bounding box center [713, 141] width 5 height 5
type Quantity "1"
click at [774, 167] on p "Add" at bounding box center [774, 170] width 12 height 8
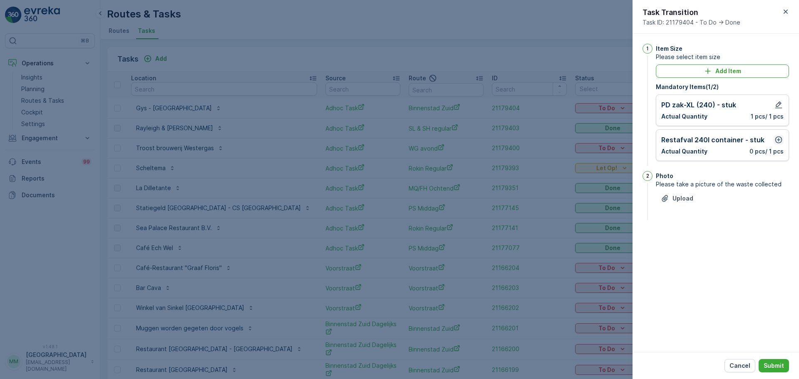
click at [779, 139] on icon "button" at bounding box center [778, 140] width 8 height 8
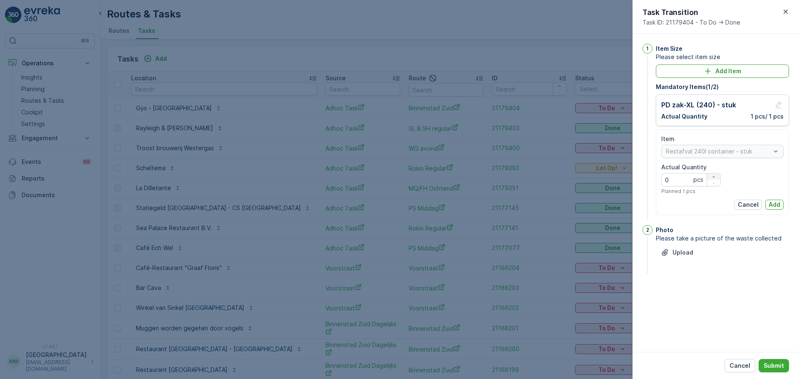
click at [716, 175] on div "button" at bounding box center [713, 176] width 13 height 5
type Quantity "1"
drag, startPoint x: 777, startPoint y: 203, endPoint x: 726, endPoint y: 114, distance: 102.0
click at [773, 200] on button "Add" at bounding box center [774, 205] width 18 height 10
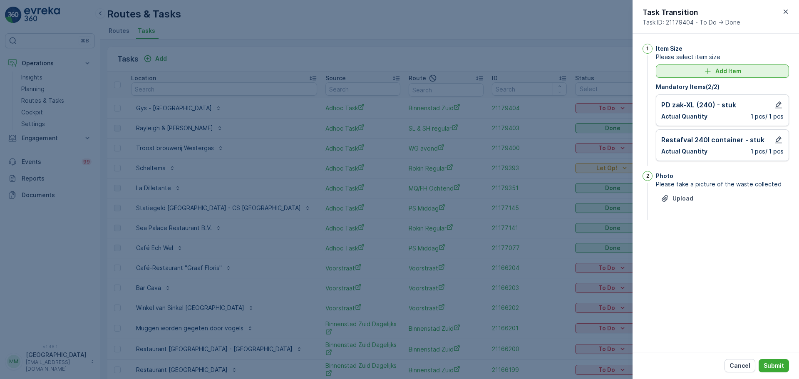
click at [719, 77] on button "Add Item" at bounding box center [722, 70] width 133 height 13
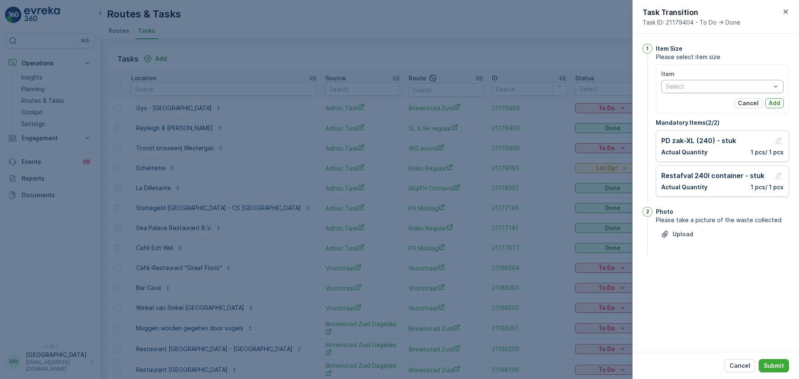
click at [687, 89] on div at bounding box center [718, 86] width 106 height 7
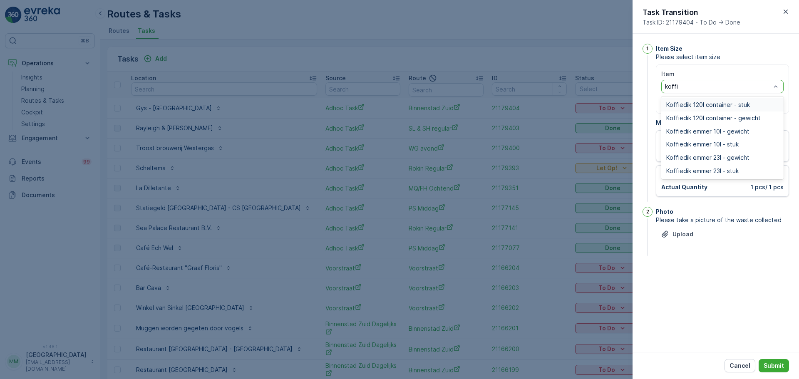
type input "koffie"
click at [728, 147] on span "Koffiedik emmer 10l - stuk" at bounding box center [702, 144] width 72 height 7
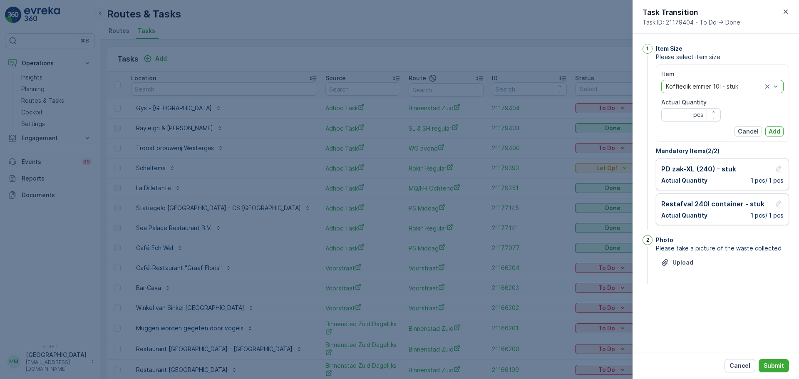
click at [723, 89] on div at bounding box center [714, 86] width 98 height 7
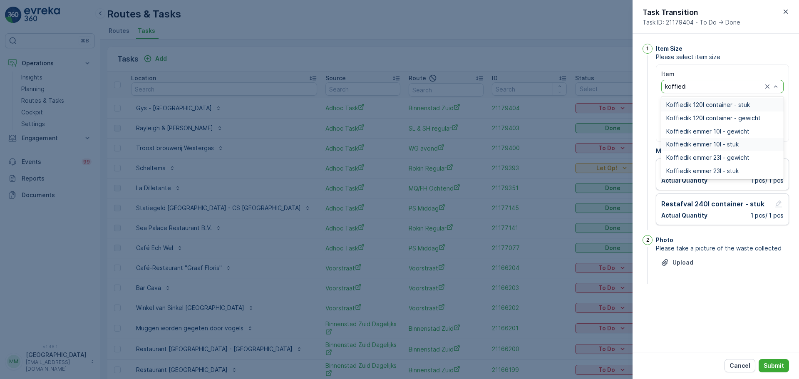
type input "koffiedik"
click at [737, 169] on span "Koffiedik emmer 23l - stuk" at bounding box center [702, 171] width 72 height 7
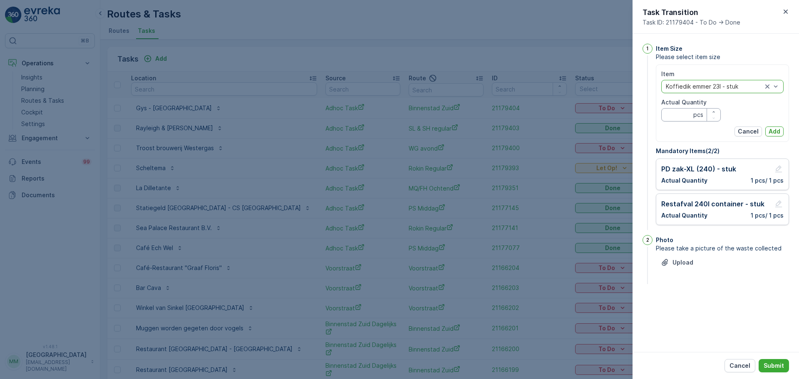
click at [683, 113] on Quantity "Actual Quantity" at bounding box center [690, 114] width 59 height 13
type Quantity "3"
click at [781, 128] on button "Add" at bounding box center [774, 131] width 18 height 10
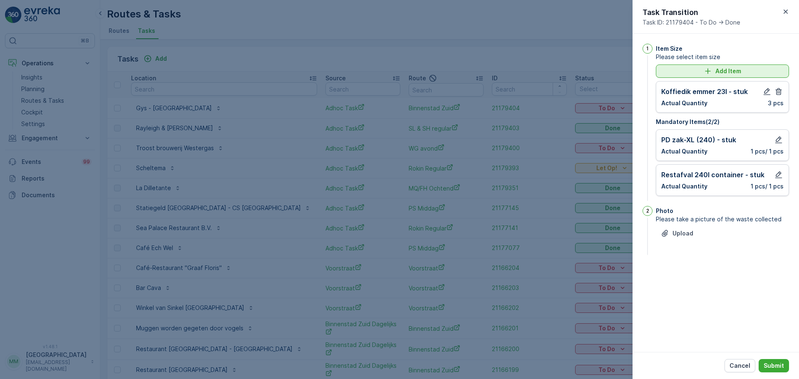
drag, startPoint x: 730, startPoint y: 81, endPoint x: 728, endPoint y: 76, distance: 5.6
click at [729, 79] on div "Add Item Koffiedik emmer 23l - stuk Actual Quantity 3 pcs" at bounding box center [722, 88] width 133 height 48
click at [725, 71] on p "Add Item" at bounding box center [728, 71] width 26 height 8
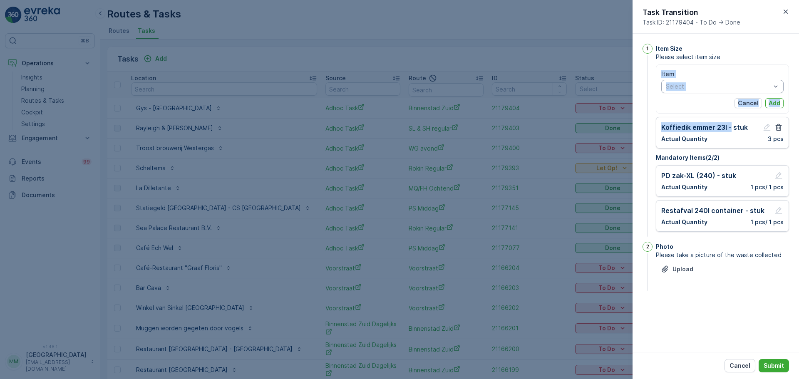
click at [705, 89] on div at bounding box center [718, 86] width 106 height 7
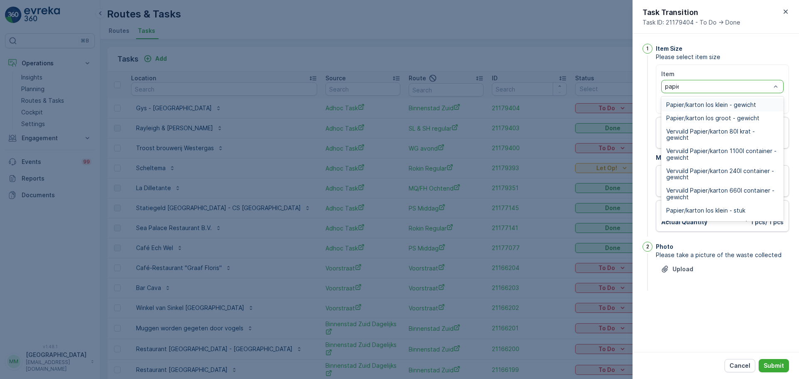
type input "papier"
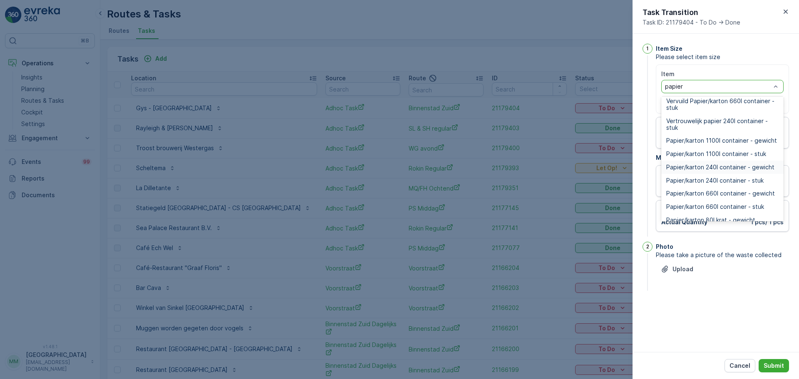
scroll to position [228, 0]
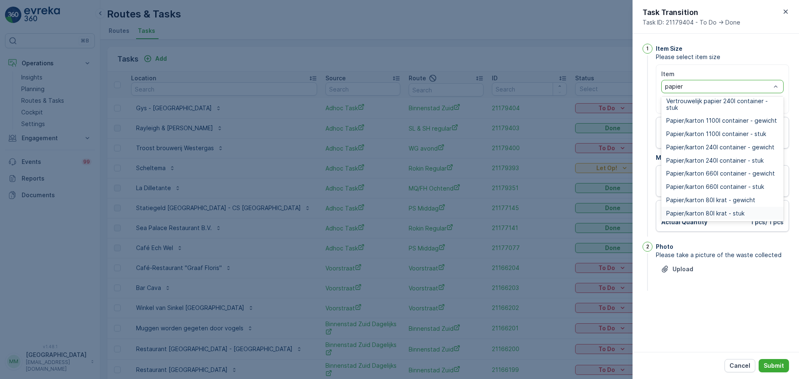
click at [710, 212] on span "Papier/karton 80l krat - stuk" at bounding box center [705, 213] width 78 height 7
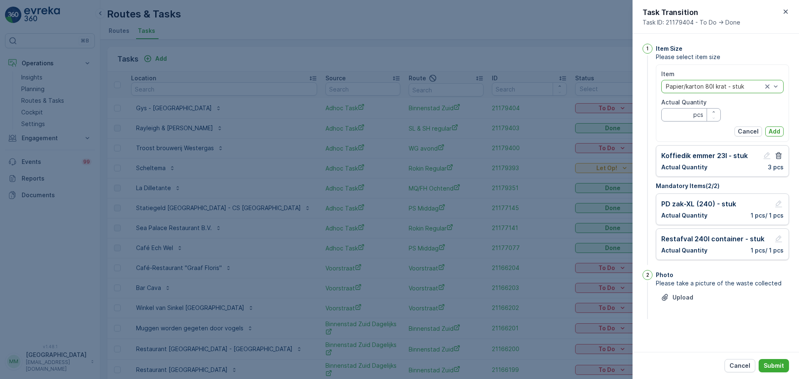
click at [682, 112] on Quantity "Actual Quantity" at bounding box center [690, 114] width 59 height 13
type Quantity "1"
click at [781, 129] on button "Add" at bounding box center [774, 131] width 18 height 10
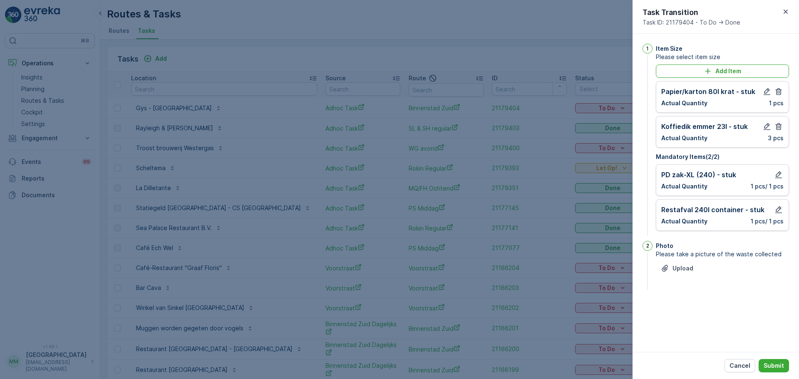
click at [766, 358] on div "Cancel Submit" at bounding box center [715, 365] width 166 height 27
click at [765, 362] on p "Submit" at bounding box center [773, 365] width 20 height 8
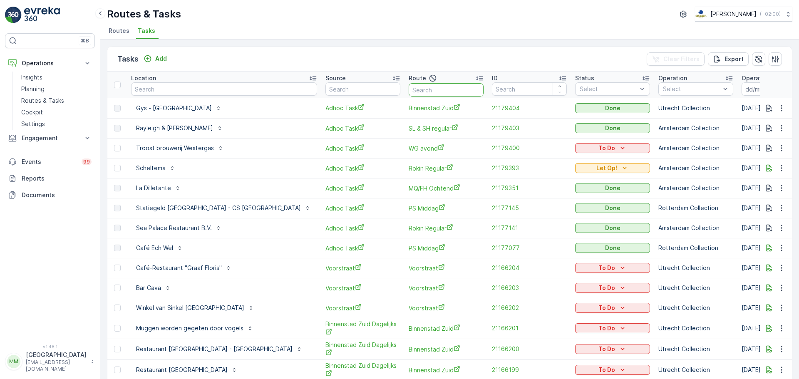
click at [408, 89] on input "text" at bounding box center [445, 89] width 75 height 13
type input "ndsm"
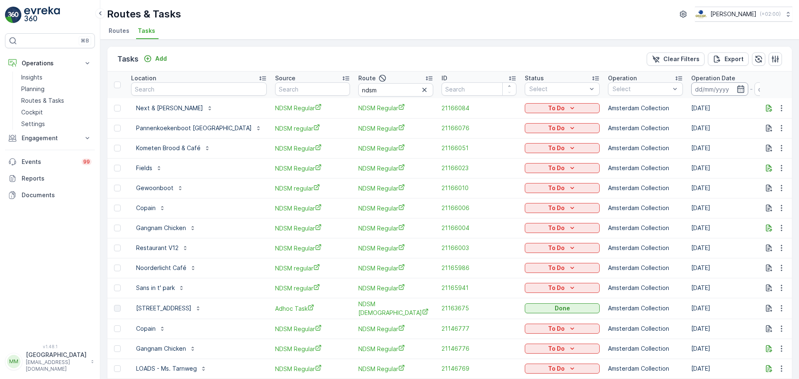
click at [691, 92] on input at bounding box center [719, 88] width 57 height 13
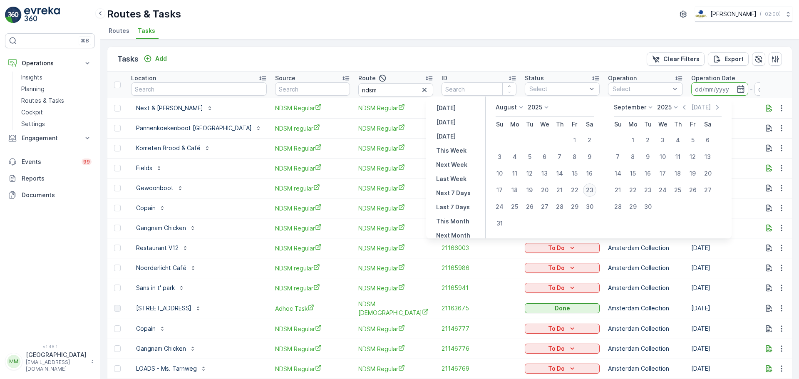
click at [594, 191] on div "23" at bounding box center [589, 189] width 13 height 13
type input "[DATE]"
click at [594, 191] on div "23" at bounding box center [589, 189] width 13 height 13
type input "[DATE]"
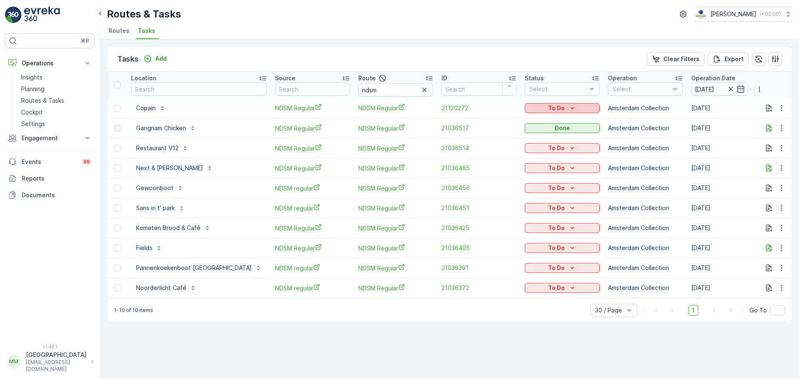
click at [537, 106] on div "To Do" at bounding box center [562, 108] width 68 height 8
click at [518, 156] on span "Cancelled" at bounding box center [514, 155] width 28 height 8
click at [528, 144] on div "To Do" at bounding box center [562, 148] width 68 height 8
click at [507, 196] on span "Cancelled" at bounding box center [514, 195] width 28 height 8
click at [568, 168] on icon "To Do" at bounding box center [572, 168] width 8 height 8
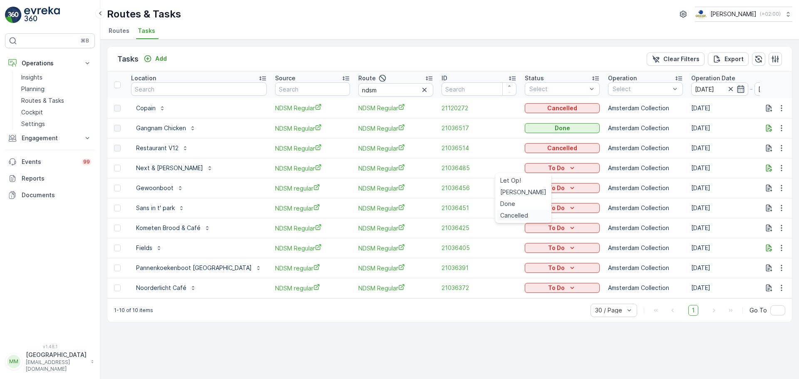
click at [507, 216] on span "Cancelled" at bounding box center [514, 215] width 28 height 8
click at [532, 193] on div "To Do" at bounding box center [562, 188] width 75 height 12
click at [548, 191] on p "To Do" at bounding box center [556, 188] width 17 height 8
click at [513, 235] on span "Cancelled" at bounding box center [514, 235] width 28 height 8
click at [528, 209] on div "To Do" at bounding box center [562, 208] width 68 height 8
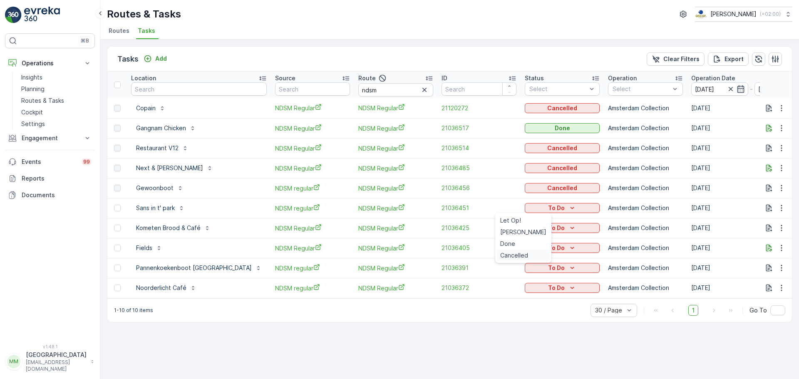
click at [503, 255] on span "Cancelled" at bounding box center [514, 255] width 28 height 8
click at [548, 229] on p "To Do" at bounding box center [556, 228] width 17 height 8
click at [505, 274] on span "Cancelled" at bounding box center [514, 275] width 28 height 8
click at [548, 244] on p "To Do" at bounding box center [556, 248] width 17 height 8
click at [517, 294] on span "Cancelled" at bounding box center [514, 295] width 28 height 8
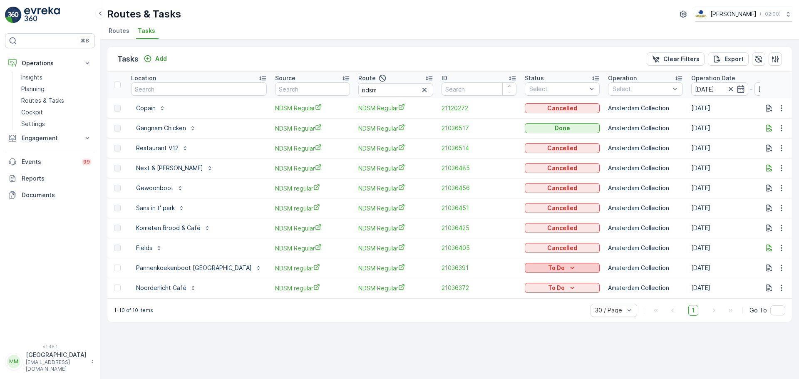
click at [553, 270] on div "To Do" at bounding box center [562, 268] width 68 height 8
click at [507, 313] on span "Cancelled" at bounding box center [514, 315] width 28 height 8
click at [548, 285] on p "To Do" at bounding box center [556, 288] width 17 height 8
drag, startPoint x: 517, startPoint y: 337, endPoint x: 516, endPoint y: 331, distance: 6.4
click at [516, 331] on div "Cancelled" at bounding box center [523, 335] width 53 height 12
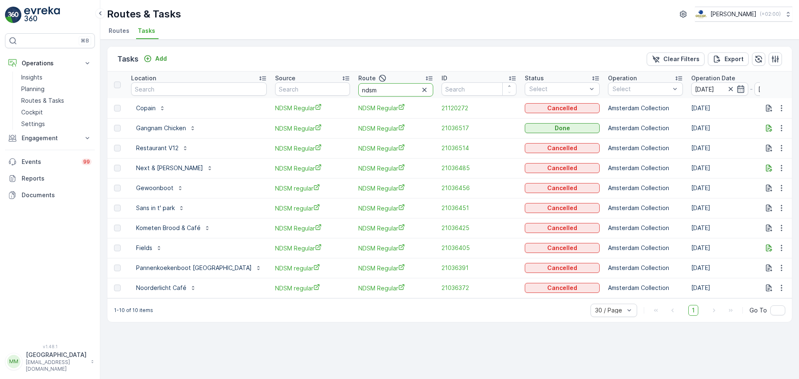
drag, startPoint x: 361, startPoint y: 89, endPoint x: 316, endPoint y: 65, distance: 51.0
click at [312, 74] on tr "Location Source Route ndsm ID Status Select Operation Select Operation Date [DA…" at bounding box center [779, 85] width 1344 height 27
type input "sl"
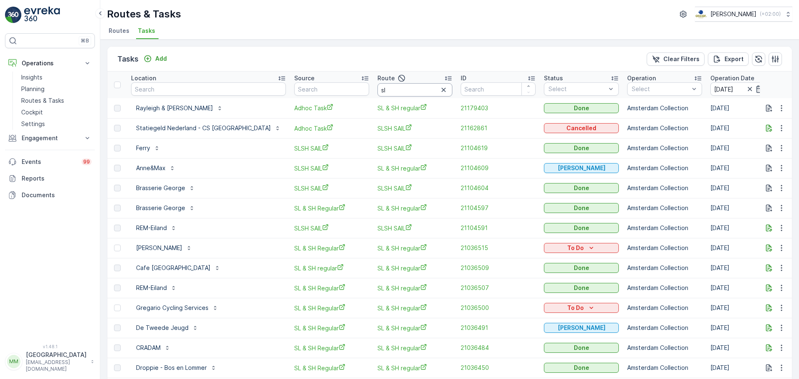
click at [379, 91] on input "sl" at bounding box center [414, 89] width 75 height 13
type input "sl &"
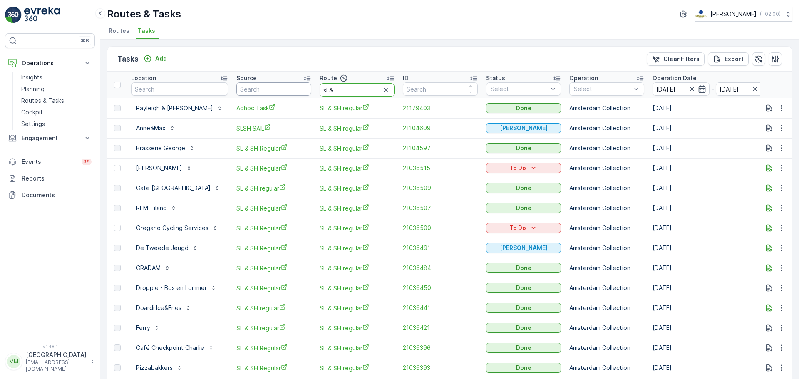
drag, startPoint x: 358, startPoint y: 88, endPoint x: 294, endPoint y: 84, distance: 64.6
click at [294, 84] on tr "Location Source Route sl & ID Status Select Operation Select Operation Date [DA…" at bounding box center [759, 85] width 1305 height 27
type input "os a"
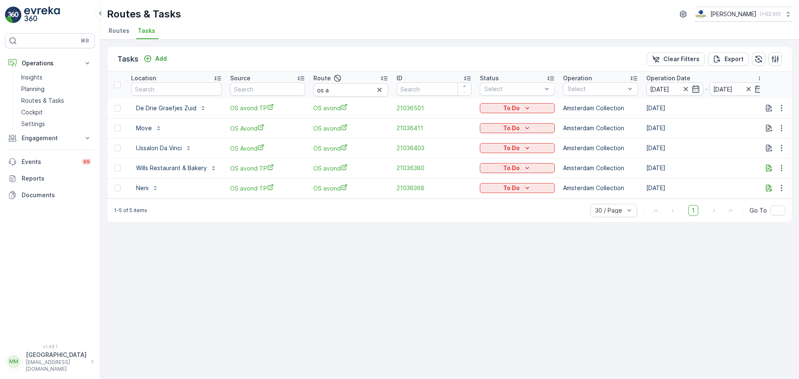
click at [521, 100] on td "To Do" at bounding box center [516, 108] width 83 height 20
click at [518, 106] on p "To Do" at bounding box center [511, 108] width 17 height 8
click at [504, 157] on span "Cancelled" at bounding box center [498, 155] width 28 height 8
drag, startPoint x: 525, startPoint y: 129, endPoint x: 521, endPoint y: 134, distance: 6.8
click at [525, 129] on icon "To Do" at bounding box center [527, 128] width 8 height 8
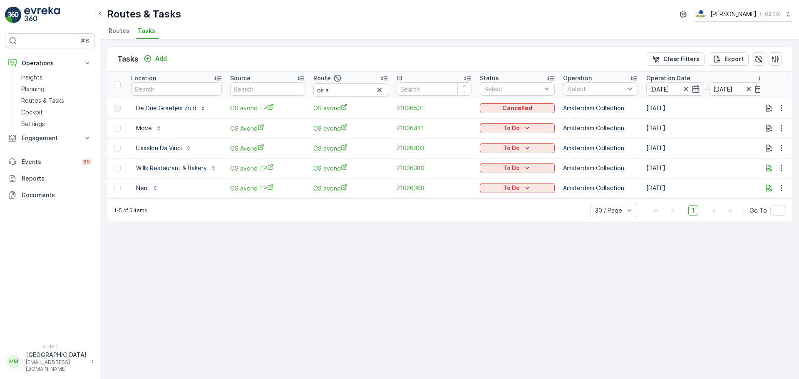
click at [438, 270] on div "Tasks Add Clear Filters Export Location Source Route os a ID Status Select Oper…" at bounding box center [449, 209] width 698 height 339
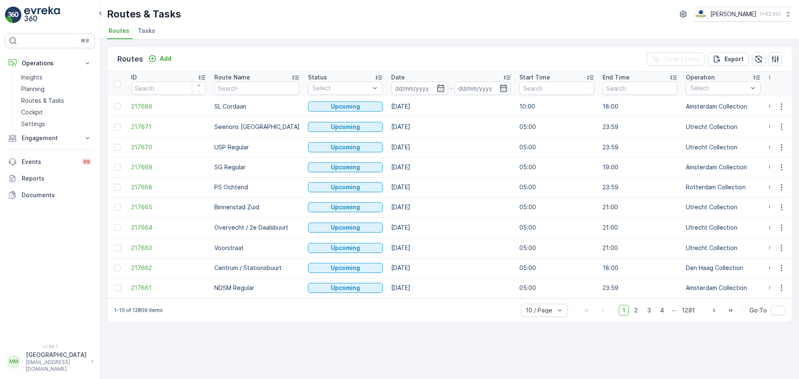
click at [153, 34] on span "Tasks" at bounding box center [146, 31] width 17 height 8
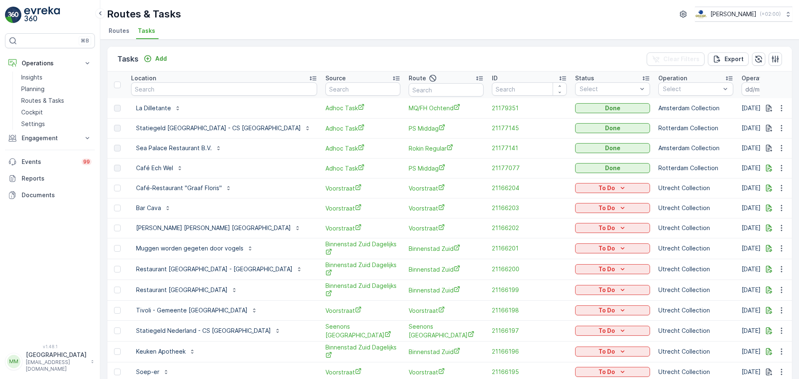
click at [408, 89] on input "text" at bounding box center [445, 89] width 75 height 13
type input "ndsm"
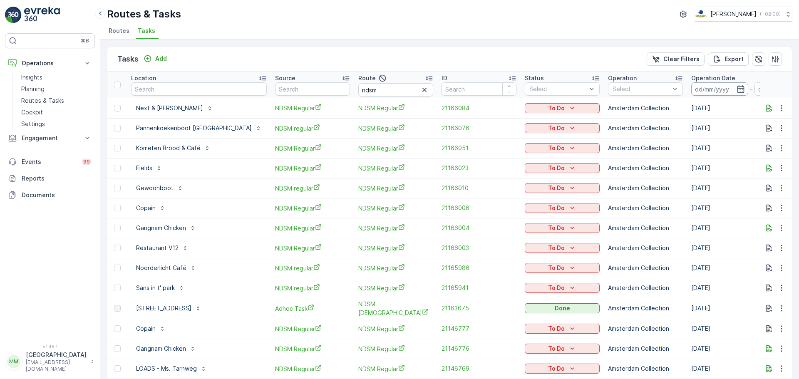
click at [697, 85] on input at bounding box center [719, 88] width 57 height 13
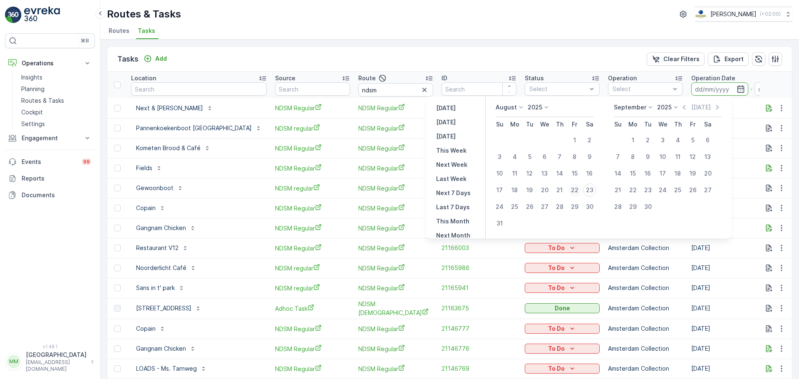
click at [578, 186] on div "22" at bounding box center [574, 189] width 13 height 13
type input "[DATE]"
click at [578, 186] on div "22" at bounding box center [574, 189] width 13 height 13
type input "[DATE]"
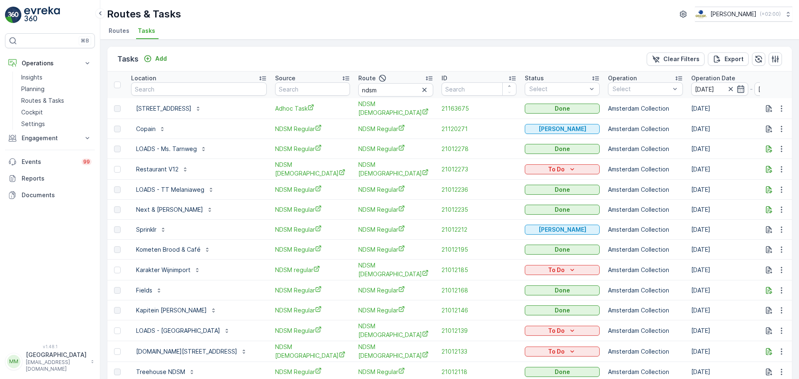
click at [148, 30] on span "Tasks" at bounding box center [146, 31] width 17 height 8
click at [45, 99] on p "Routes & Tasks" at bounding box center [42, 101] width 43 height 8
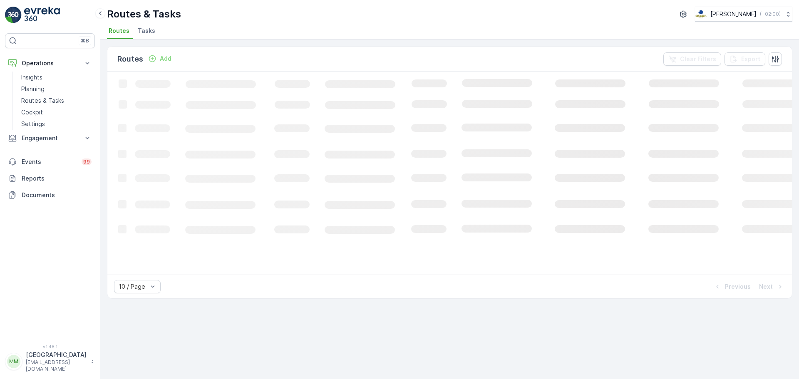
click at [140, 36] on li "Tasks" at bounding box center [147, 32] width 22 height 14
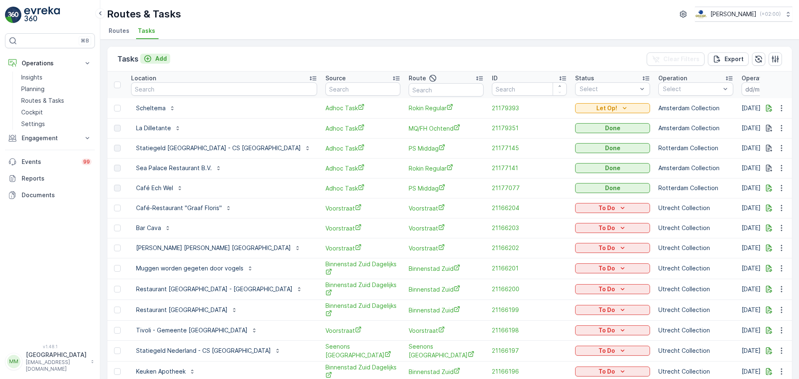
click at [156, 59] on p "Add" at bounding box center [161, 58] width 12 height 8
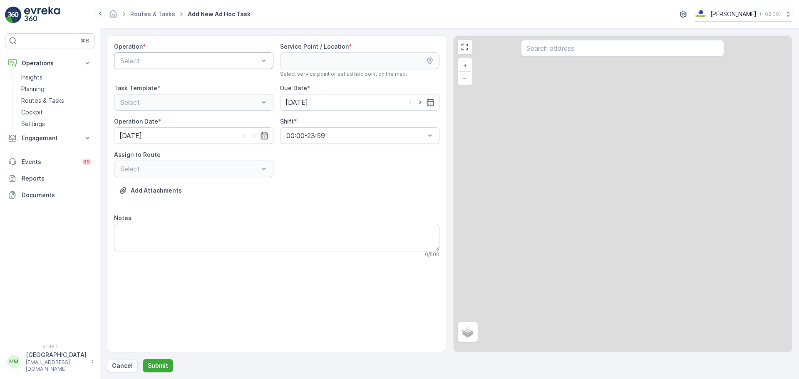
click at [160, 63] on div at bounding box center [189, 60] width 140 height 7
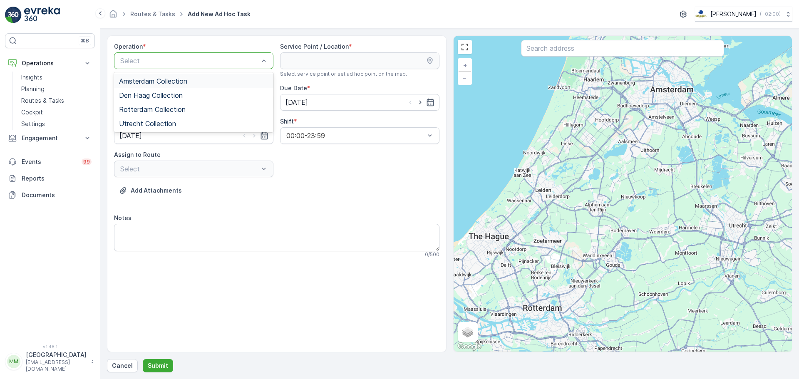
click at [160, 80] on span "Amsterdam Collection" at bounding box center [153, 80] width 68 height 7
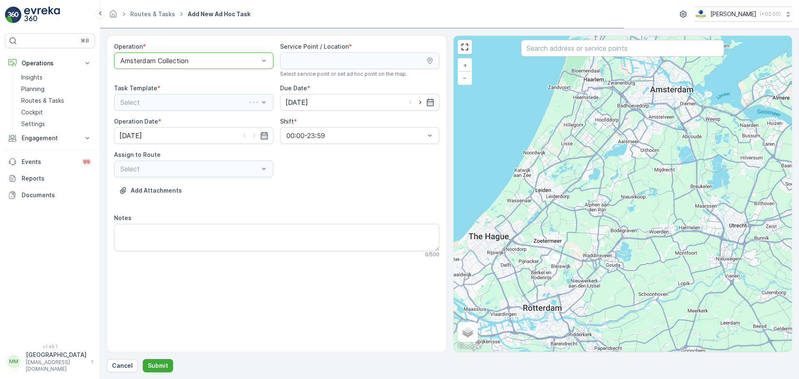
click at [554, 54] on input "text" at bounding box center [622, 48] width 203 height 17
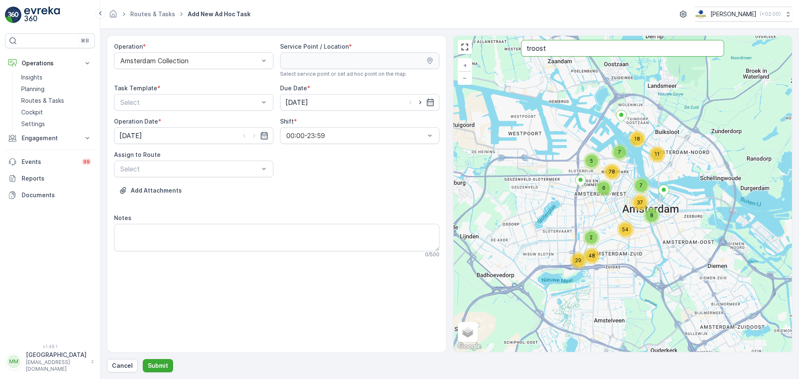
type input "troost"
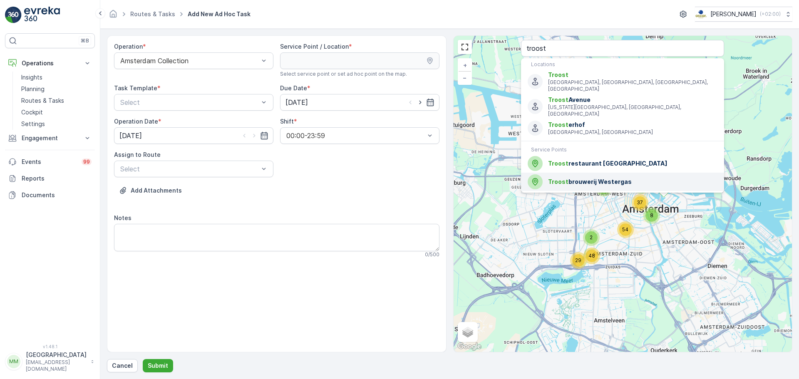
click at [564, 178] on span "Troost brouwerij Westergas" at bounding box center [632, 182] width 169 height 8
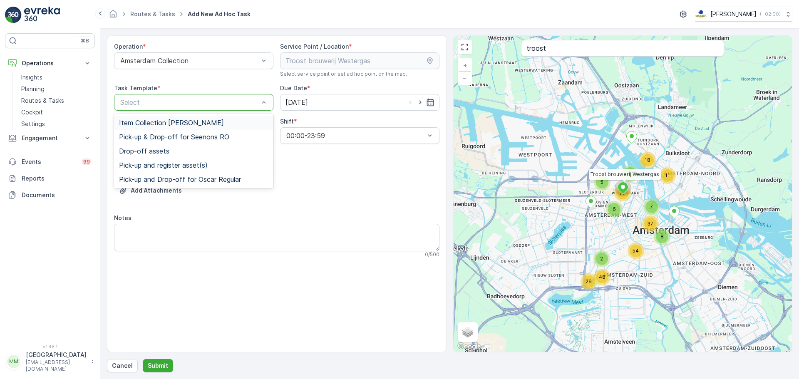
click at [180, 101] on div at bounding box center [189, 102] width 140 height 7
click at [171, 119] on span "Item Collection [PERSON_NAME]" at bounding box center [171, 122] width 105 height 7
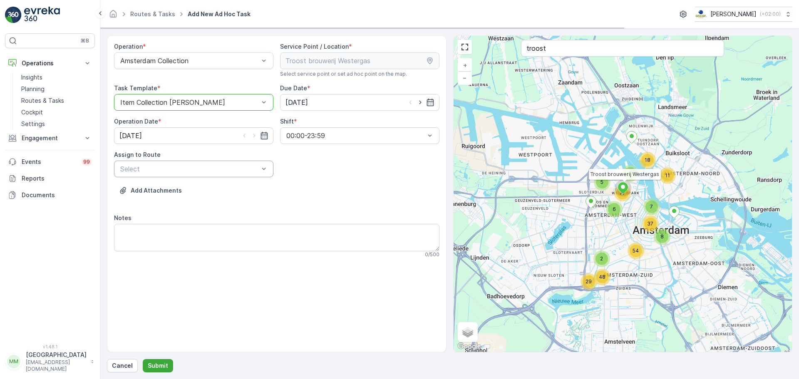
click at [161, 169] on div at bounding box center [189, 168] width 140 height 7
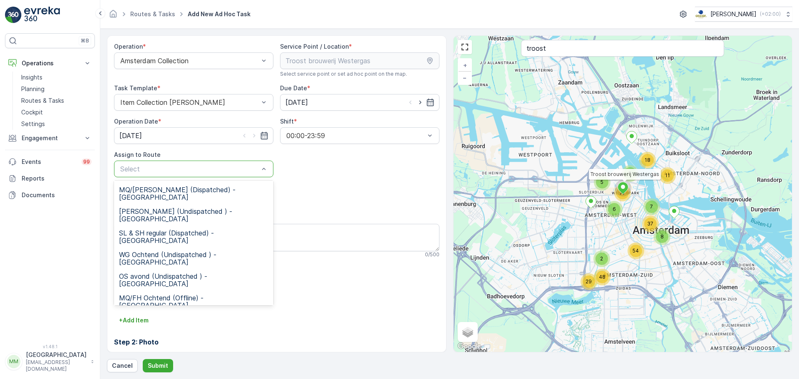
scroll to position [42, 0]
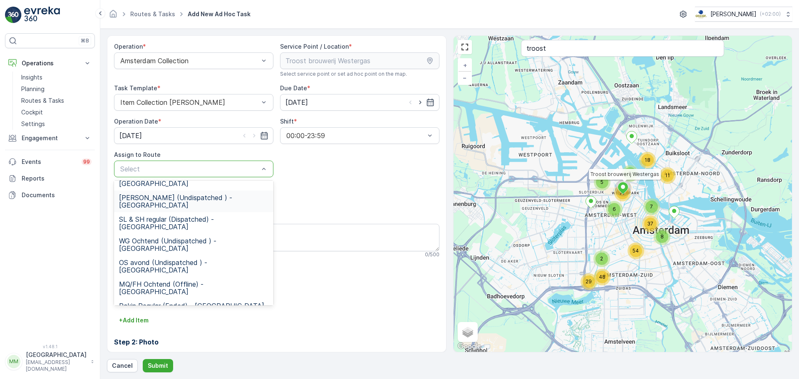
click at [171, 194] on span "WG avond (Undispatched ) - [GEOGRAPHIC_DATA]" at bounding box center [193, 201] width 149 height 15
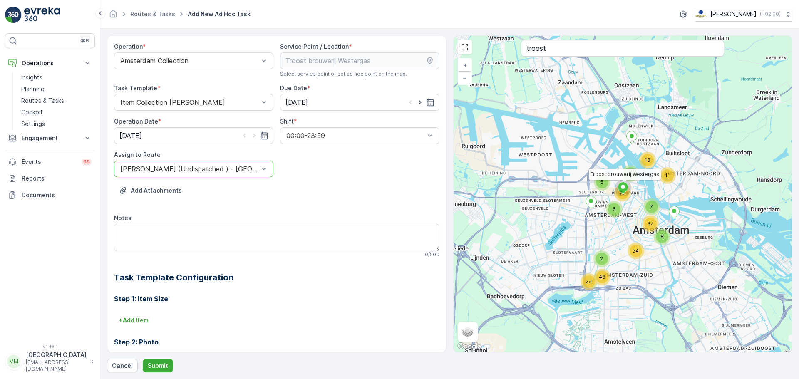
click at [138, 312] on div "Step 1: Item Size + Add Item Step 2: Photo No configuration needed. Step 3: Pho…" at bounding box center [276, 369] width 325 height 171
click at [137, 319] on p "+ Add Item" at bounding box center [134, 320] width 30 height 8
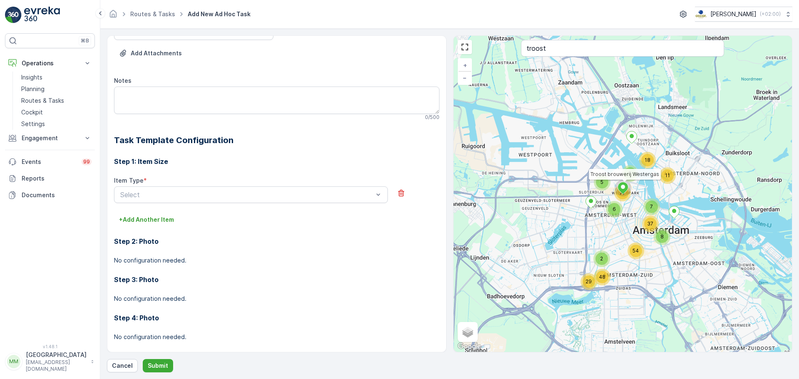
scroll to position [146, 0]
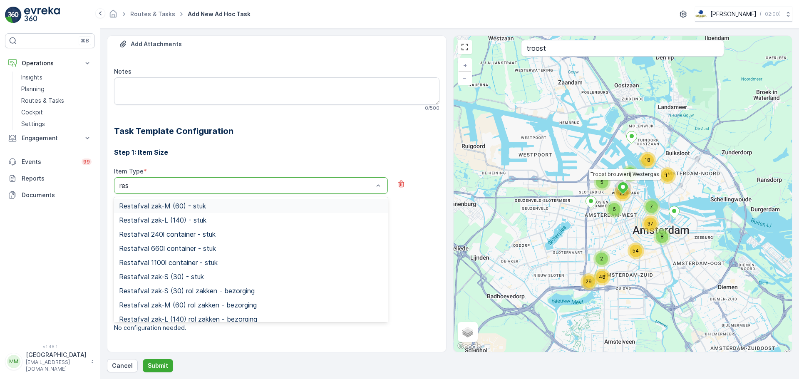
type input "rest"
click at [209, 221] on div "Restafval zak-L (140) - stuk" at bounding box center [251, 219] width 264 height 7
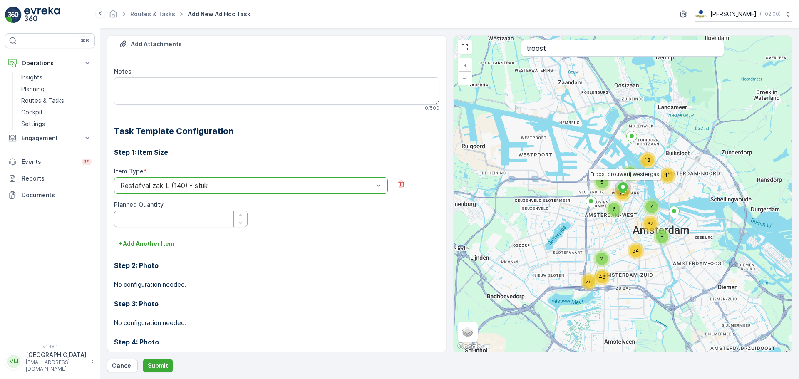
click at [176, 221] on Quantity "Planned Quantity" at bounding box center [181, 218] width 134 height 17
type Quantity "1"
click at [161, 242] on p "+ Add Another Item" at bounding box center [146, 244] width 55 height 8
click at [158, 259] on div at bounding box center [246, 255] width 255 height 7
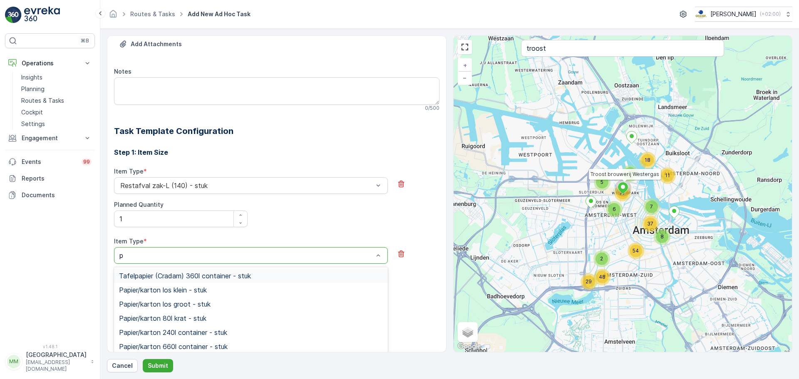
type input "pd"
click at [134, 304] on span "PD zak-L (140) - stuk" at bounding box center [152, 303] width 67 height 7
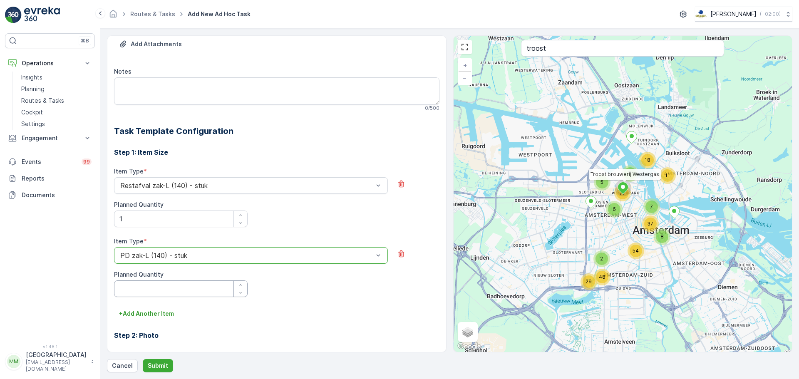
click at [148, 287] on Quantity "Planned Quantity" at bounding box center [181, 288] width 134 height 17
type Quantity "1"
click at [141, 311] on p "+ Add Another Item" at bounding box center [146, 313] width 55 height 8
click at [152, 326] on div at bounding box center [246, 325] width 255 height 7
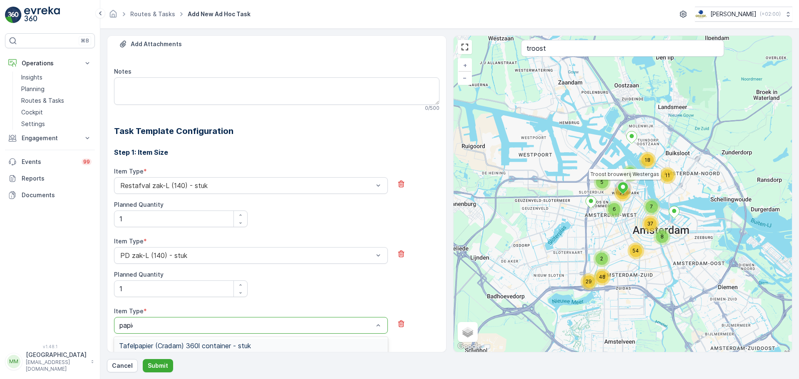
type input "papier"
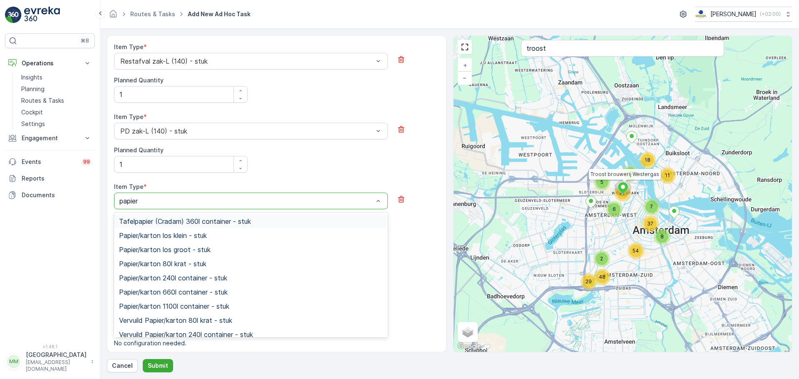
scroll to position [271, 0]
click at [193, 248] on span "Papier/karton los groot - stuk" at bounding box center [165, 248] width 92 height 7
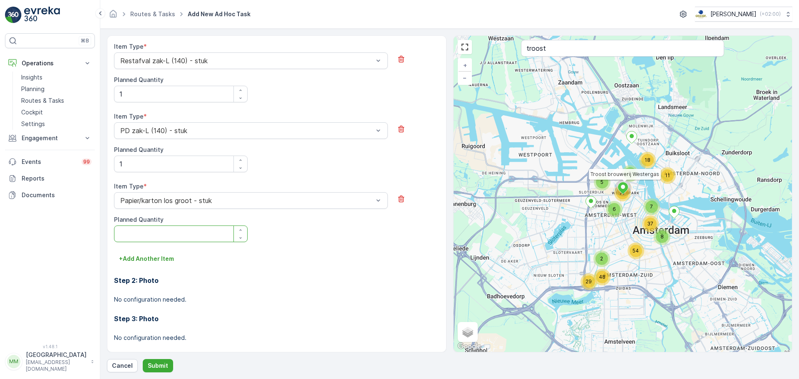
click at [148, 240] on Quantity "Planned Quantity" at bounding box center [181, 233] width 134 height 17
type Quantity "1"
click at [156, 360] on button "Submit" at bounding box center [158, 365] width 30 height 13
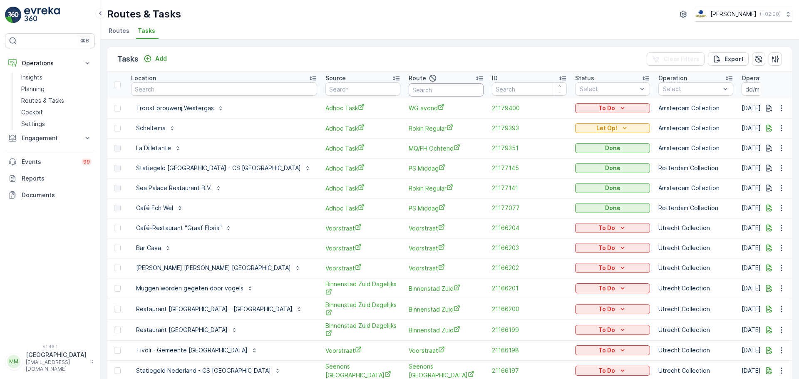
click at [408, 91] on input "text" at bounding box center [445, 89] width 75 height 13
type input "MQ/"
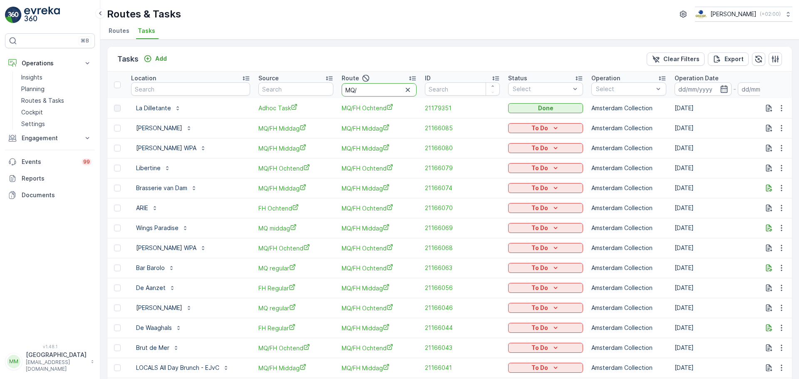
click at [387, 91] on input "MQ/" at bounding box center [379, 89] width 75 height 13
type input "MQ/FH m"
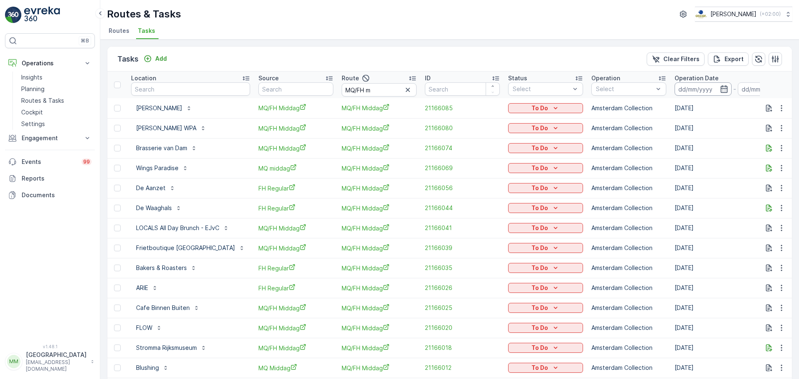
click at [676, 92] on input at bounding box center [702, 88] width 57 height 13
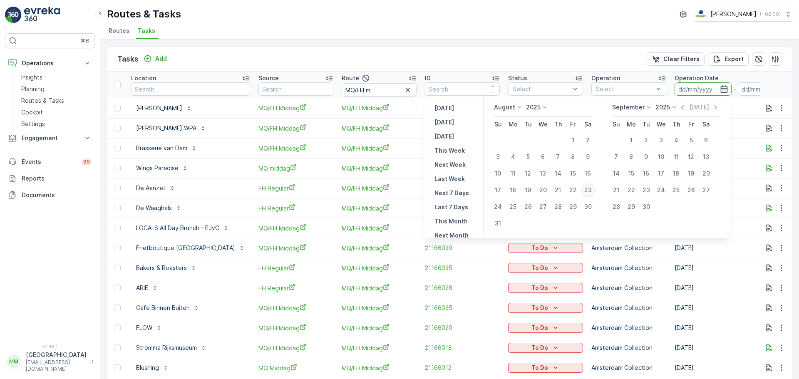
click at [589, 190] on div "23" at bounding box center [587, 189] width 13 height 13
type input "[DATE]"
click at [589, 190] on div "23" at bounding box center [587, 189] width 13 height 13
type input "[DATE]"
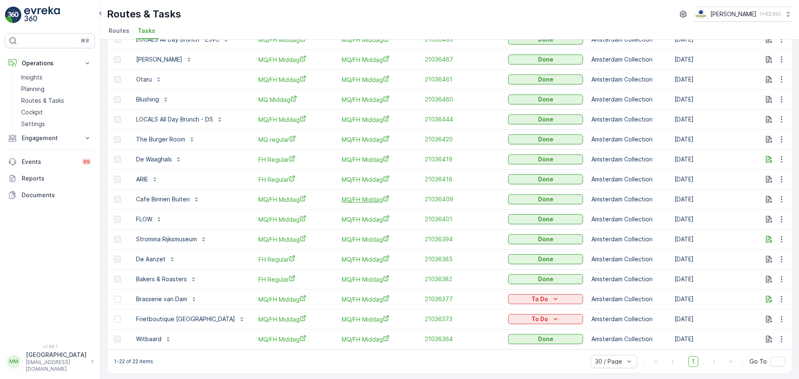
scroll to position [194, 0]
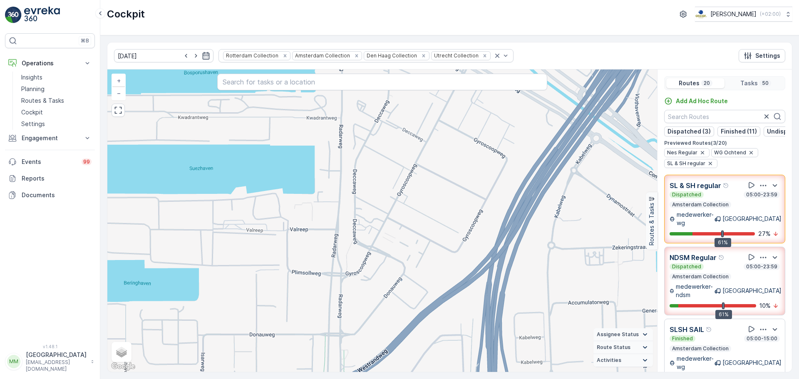
scroll to position [362, 0]
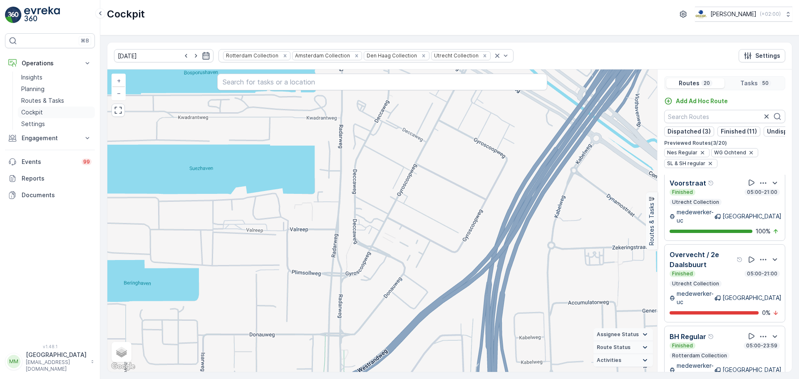
click at [29, 114] on p "Cockpit" at bounding box center [32, 112] width 22 height 8
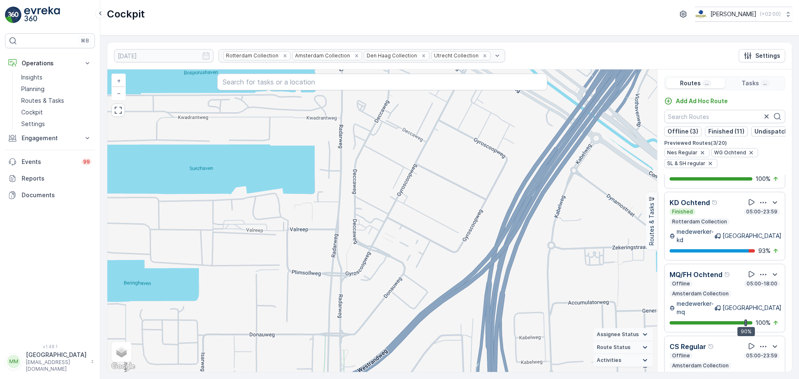
scroll to position [21, 0]
